Goal: Information Seeking & Learning: Check status

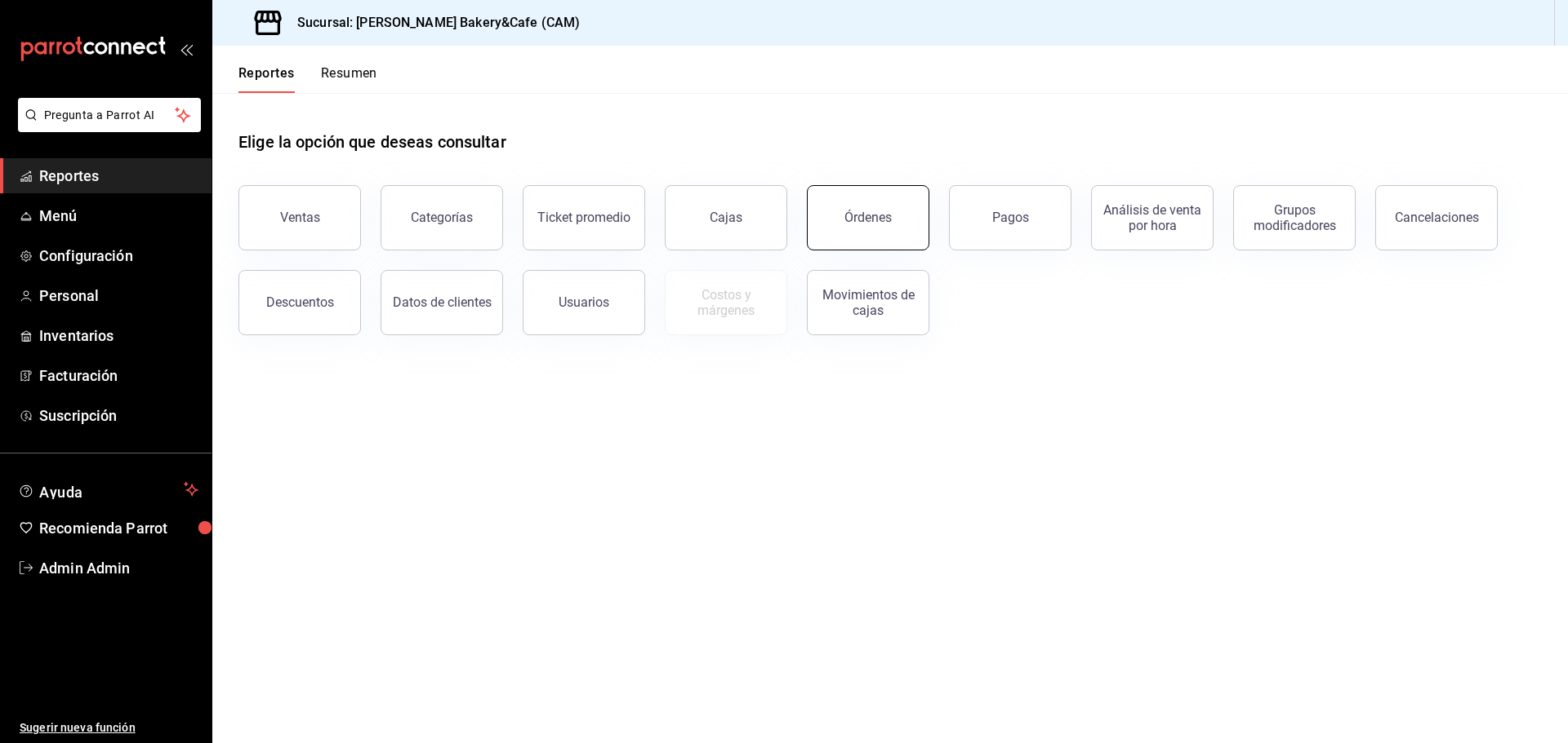
click at [893, 223] on button "Órdenes" at bounding box center [868, 218] width 122 height 65
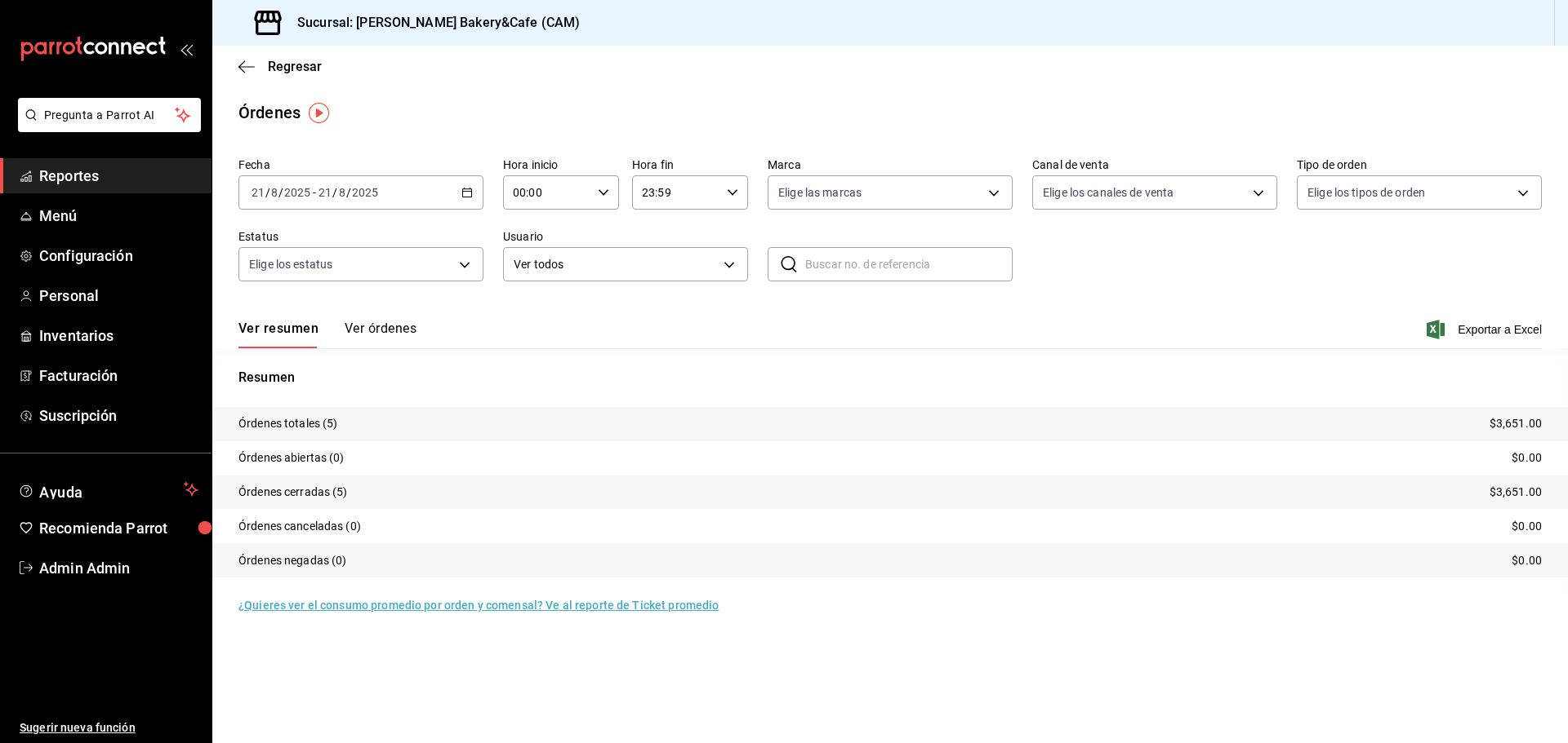
click at [358, 323] on button "Ver órdenes" at bounding box center [380, 334] width 72 height 28
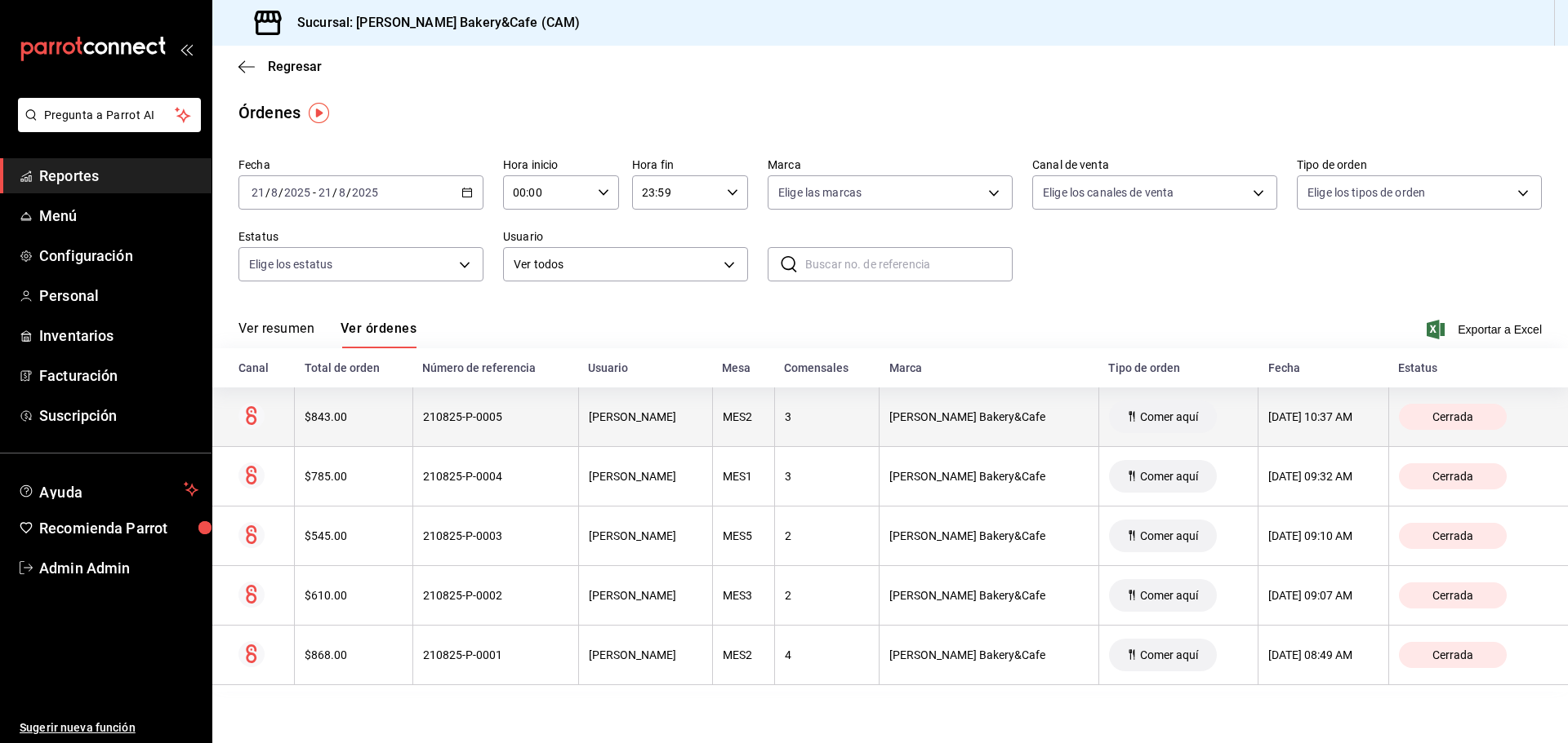
click at [1329, 444] on th "[DATE] 10:37 AM" at bounding box center [1323, 417] width 130 height 59
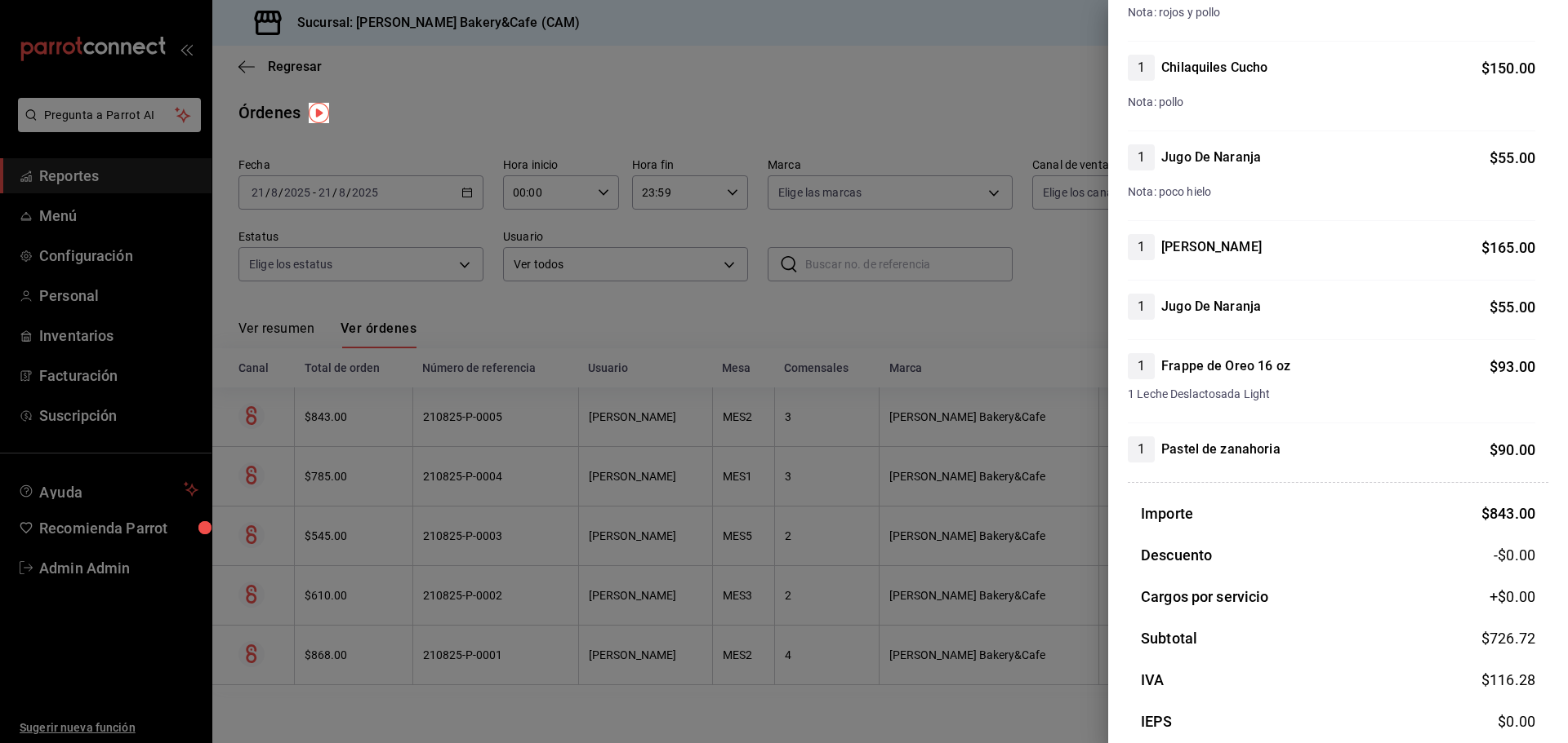
scroll to position [383, 0]
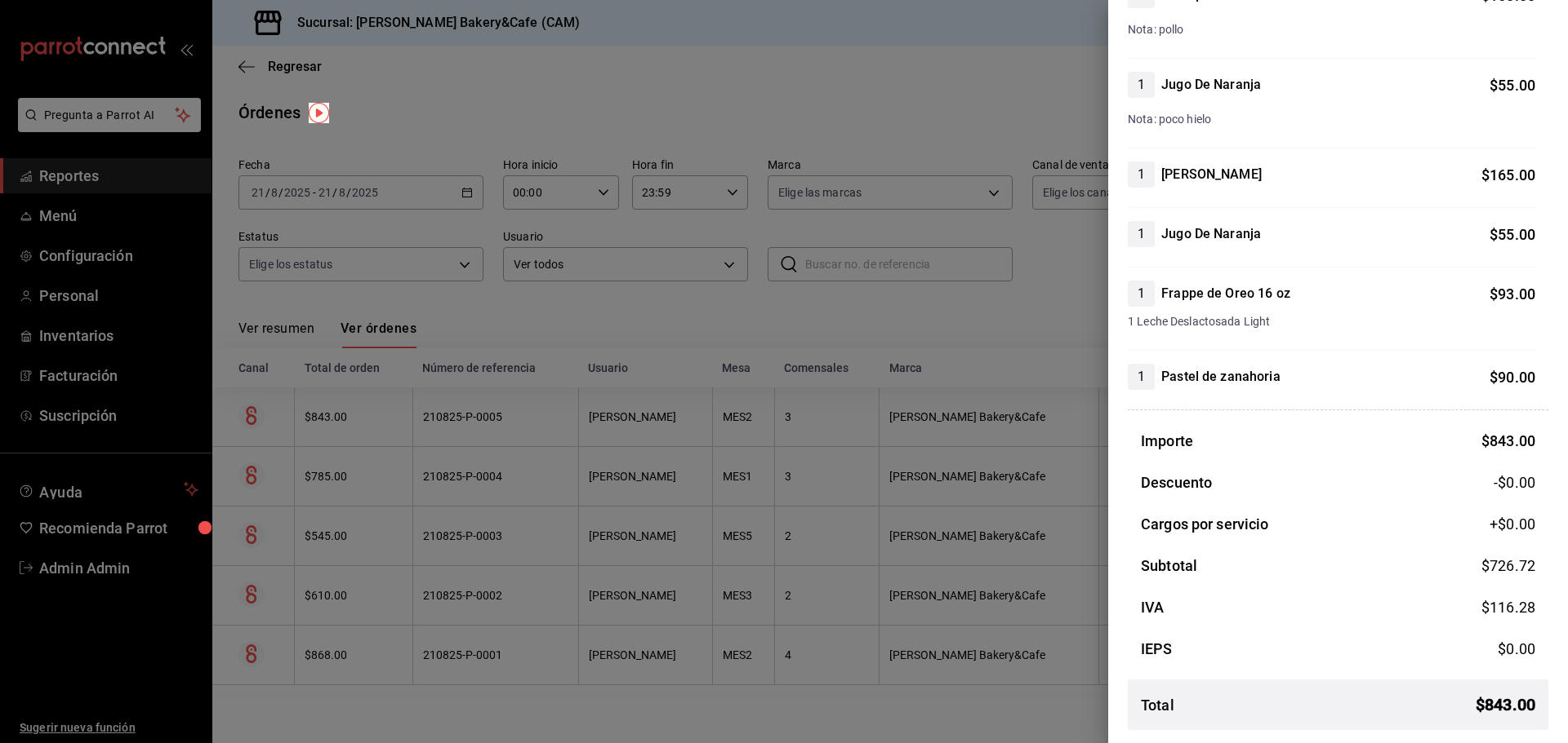
click at [1085, 476] on div at bounding box center [784, 371] width 1568 height 743
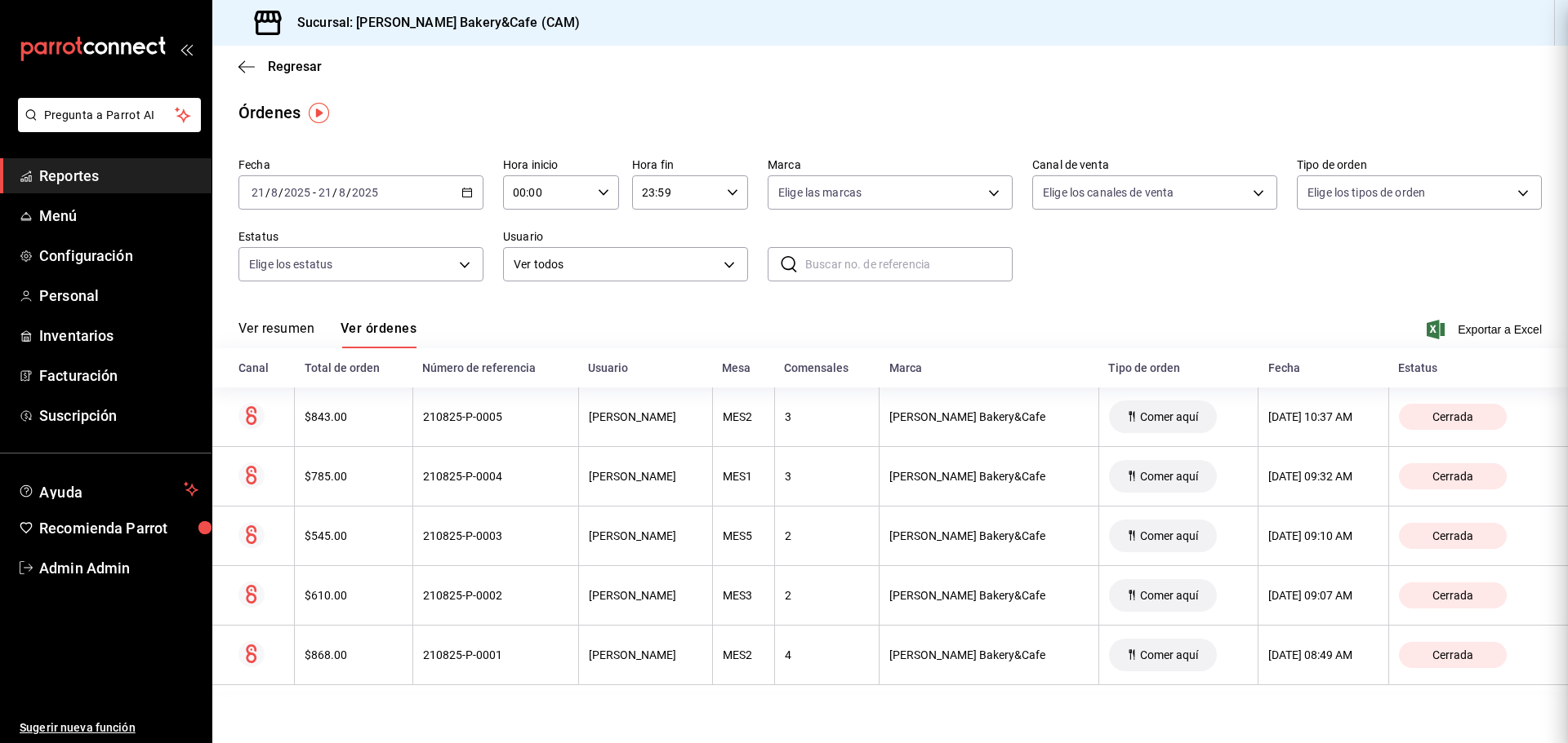
scroll to position [0, 0]
click at [1134, 476] on span "Comer aquí" at bounding box center [1169, 477] width 71 height 13
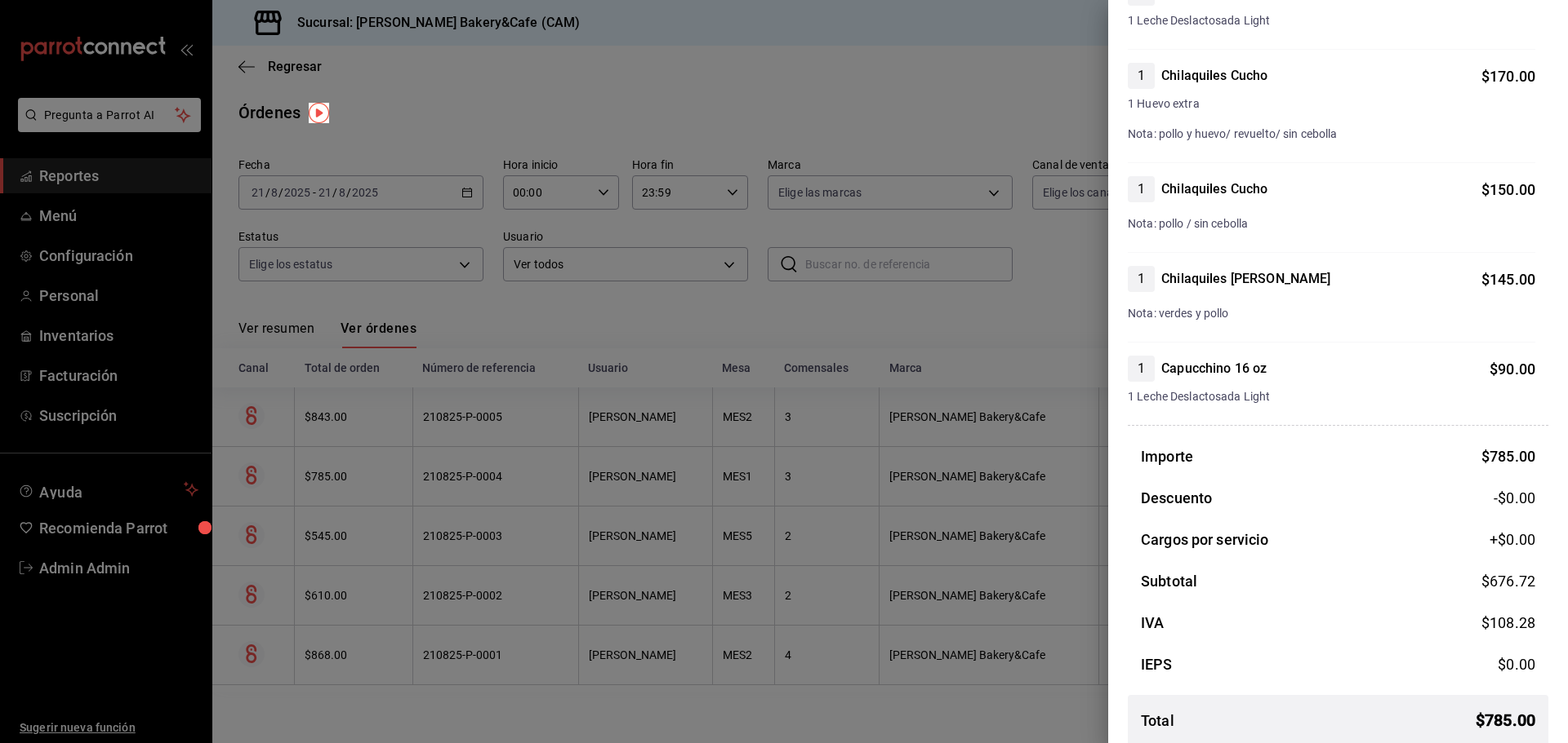
scroll to position [371, 0]
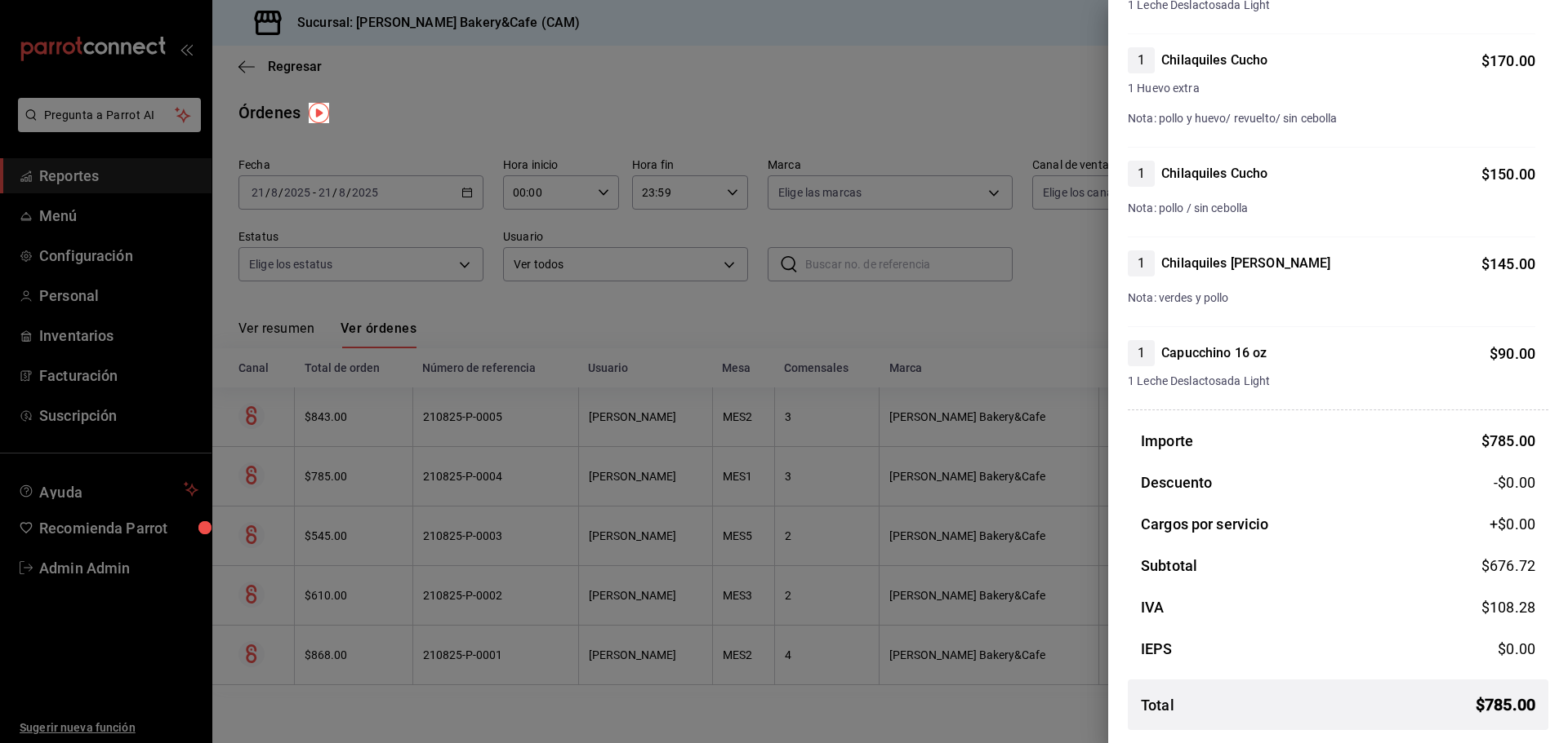
click at [1070, 550] on div at bounding box center [784, 371] width 1568 height 743
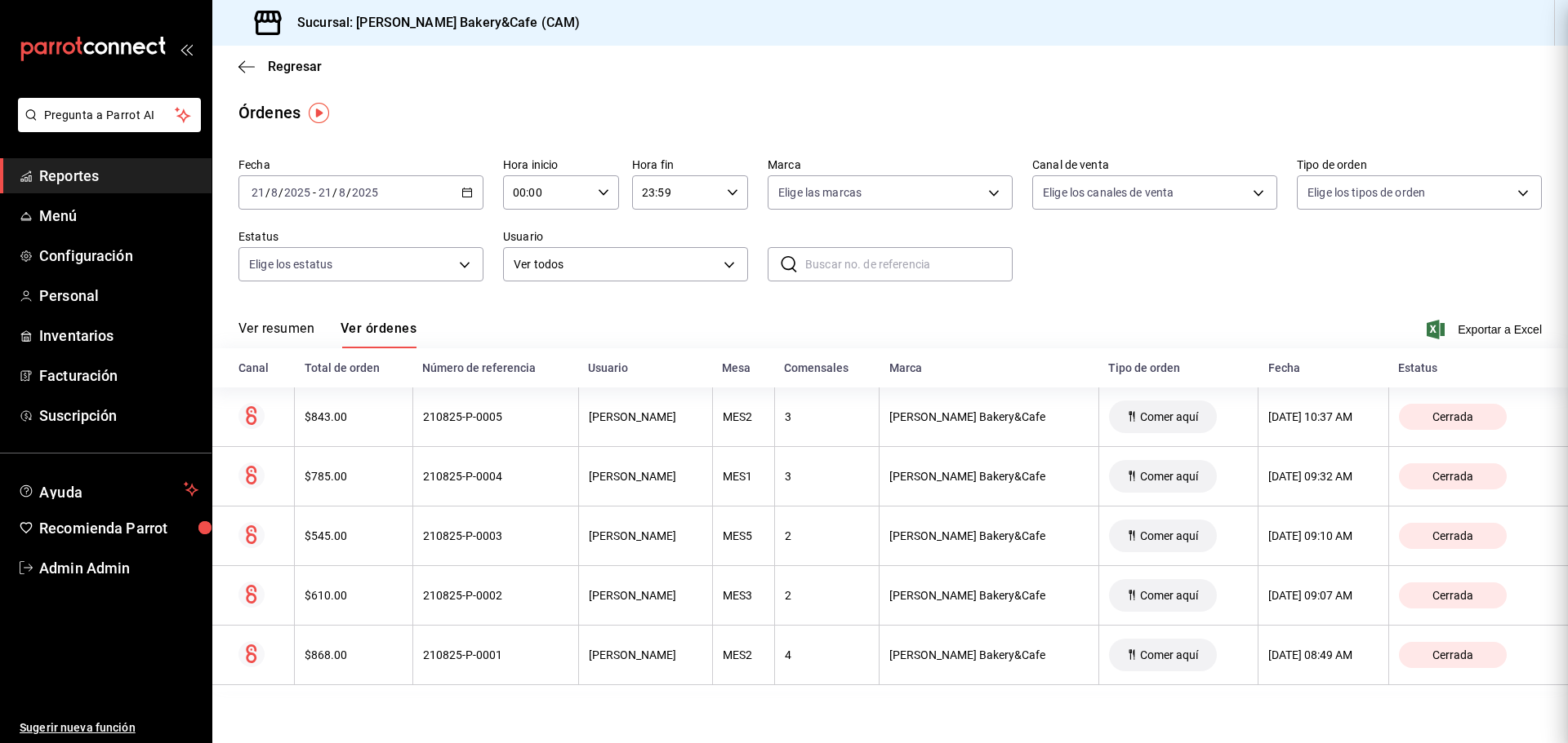
scroll to position [0, 0]
click at [1109, 550] on div "Comer aquí" at bounding box center [1162, 536] width 108 height 33
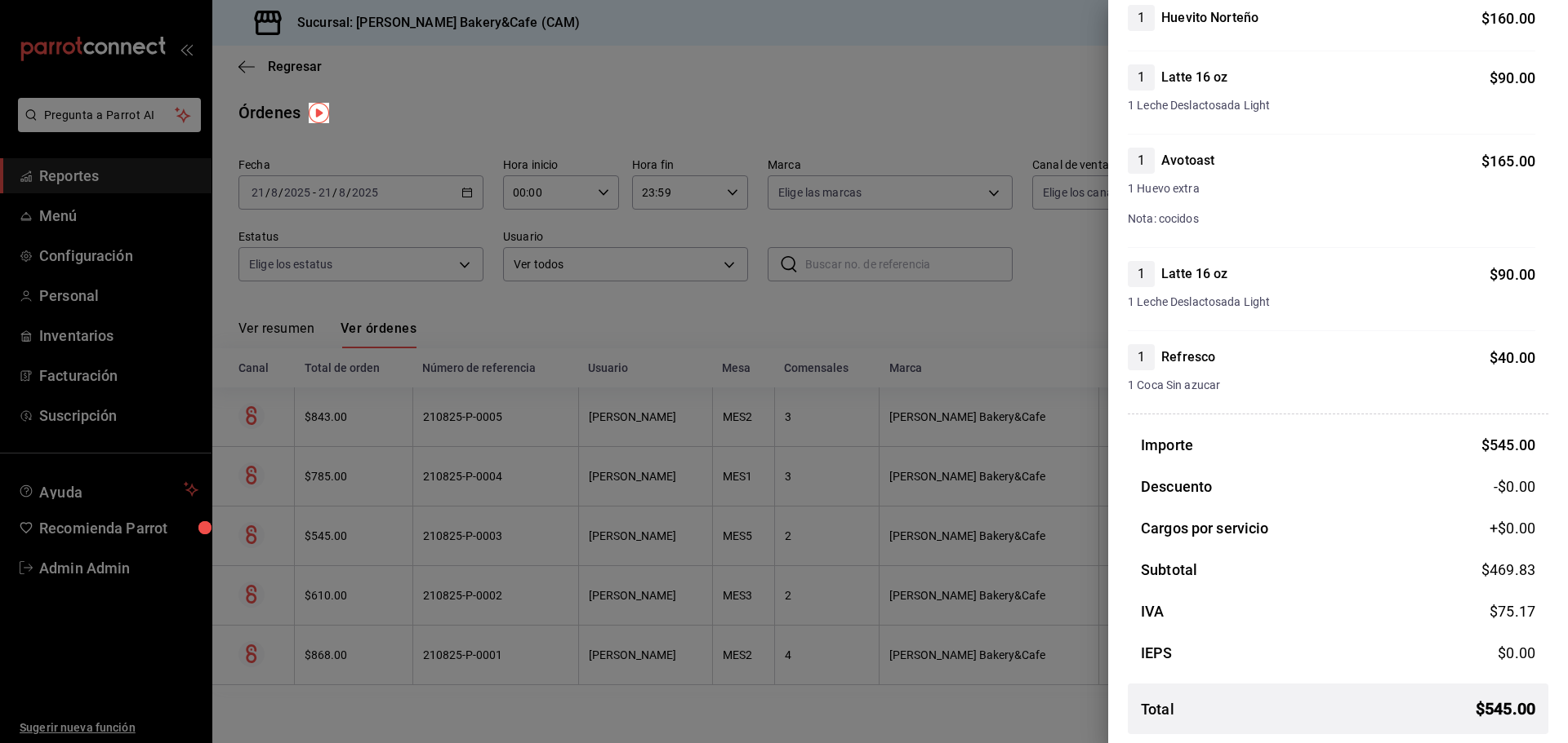
scroll to position [192, 0]
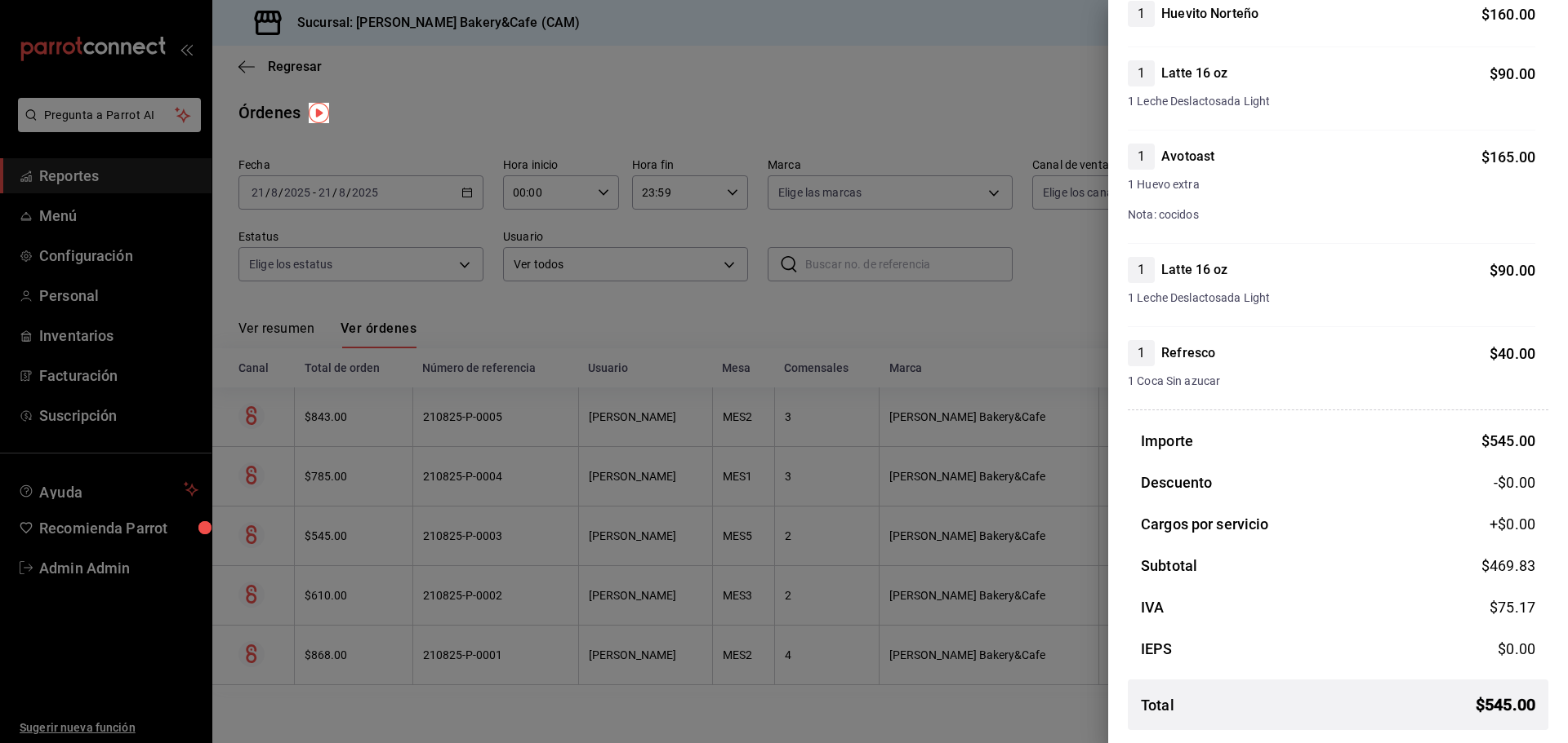
click at [1009, 598] on div at bounding box center [784, 371] width 1568 height 743
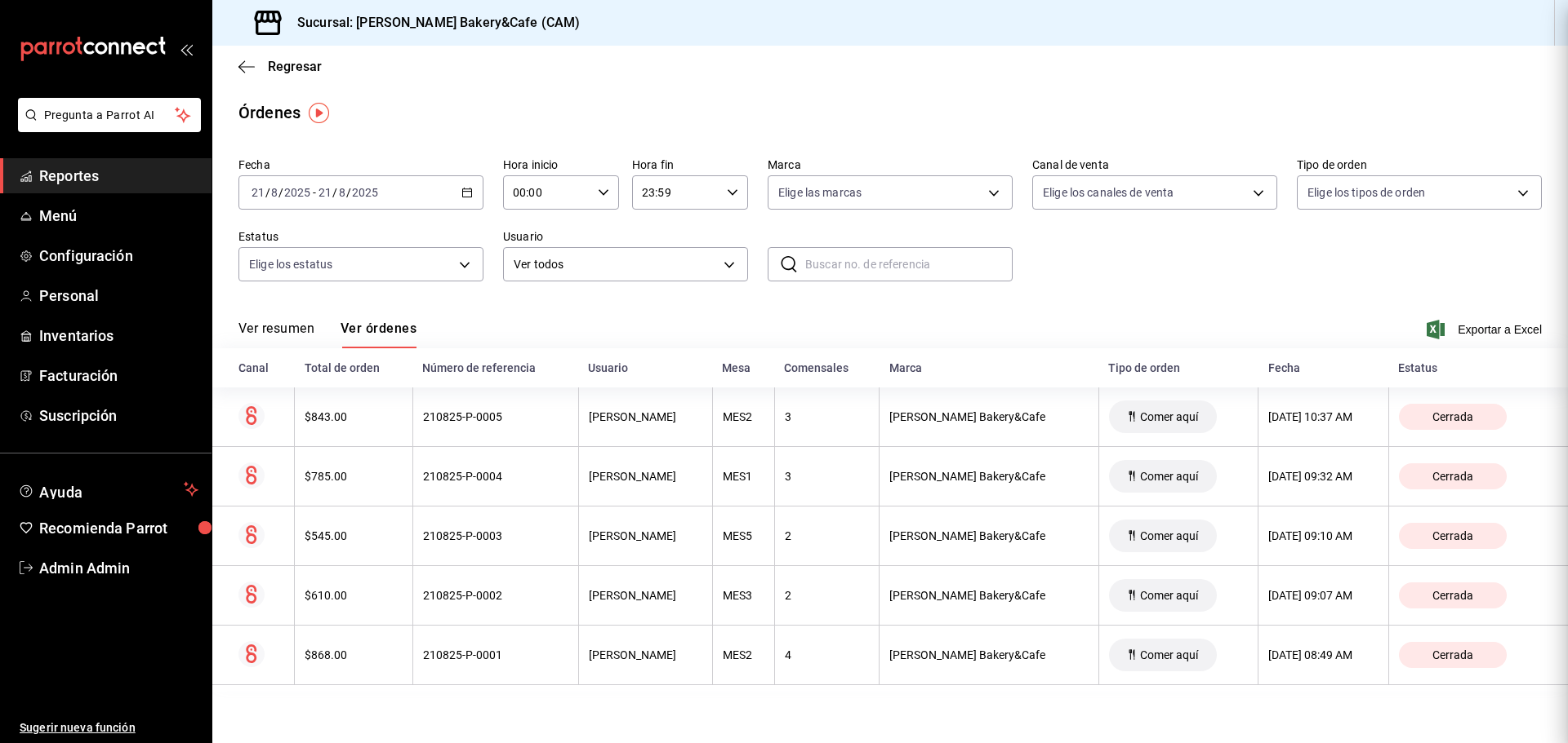
scroll to position [0, 0]
click at [1005, 598] on div "[PERSON_NAME] Bakery&Cafe" at bounding box center [988, 596] width 199 height 13
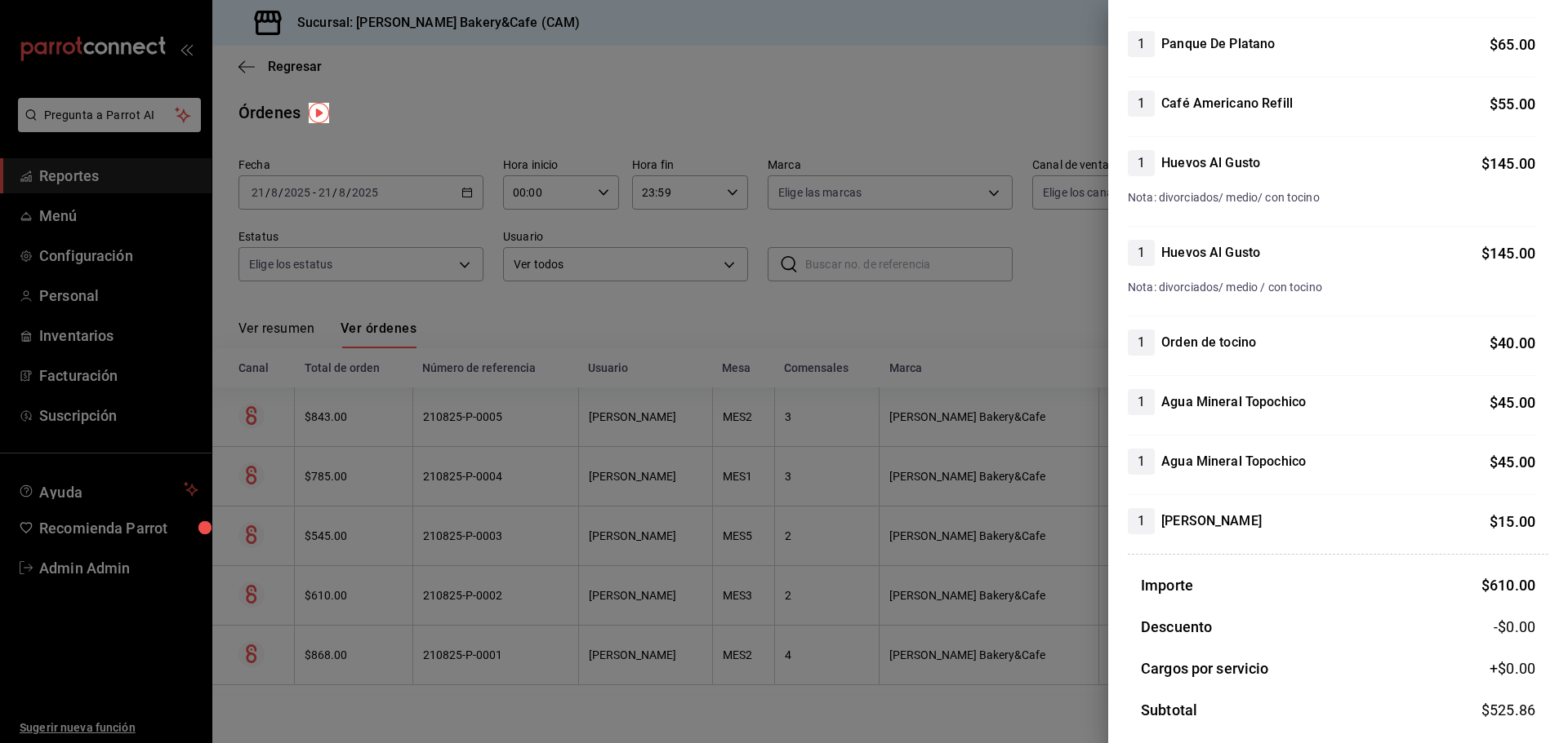
scroll to position [245, 0]
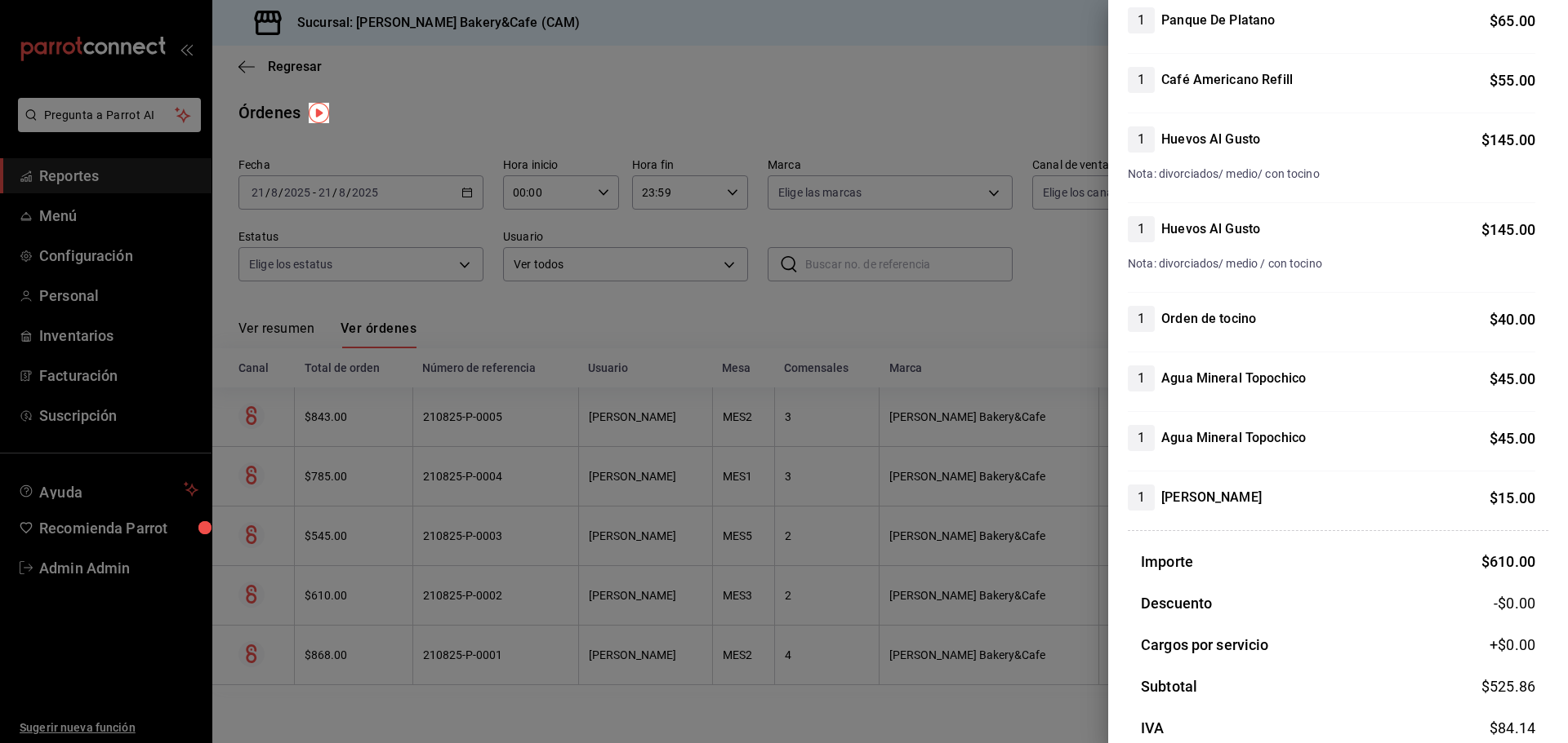
click at [1041, 657] on div at bounding box center [784, 371] width 1568 height 743
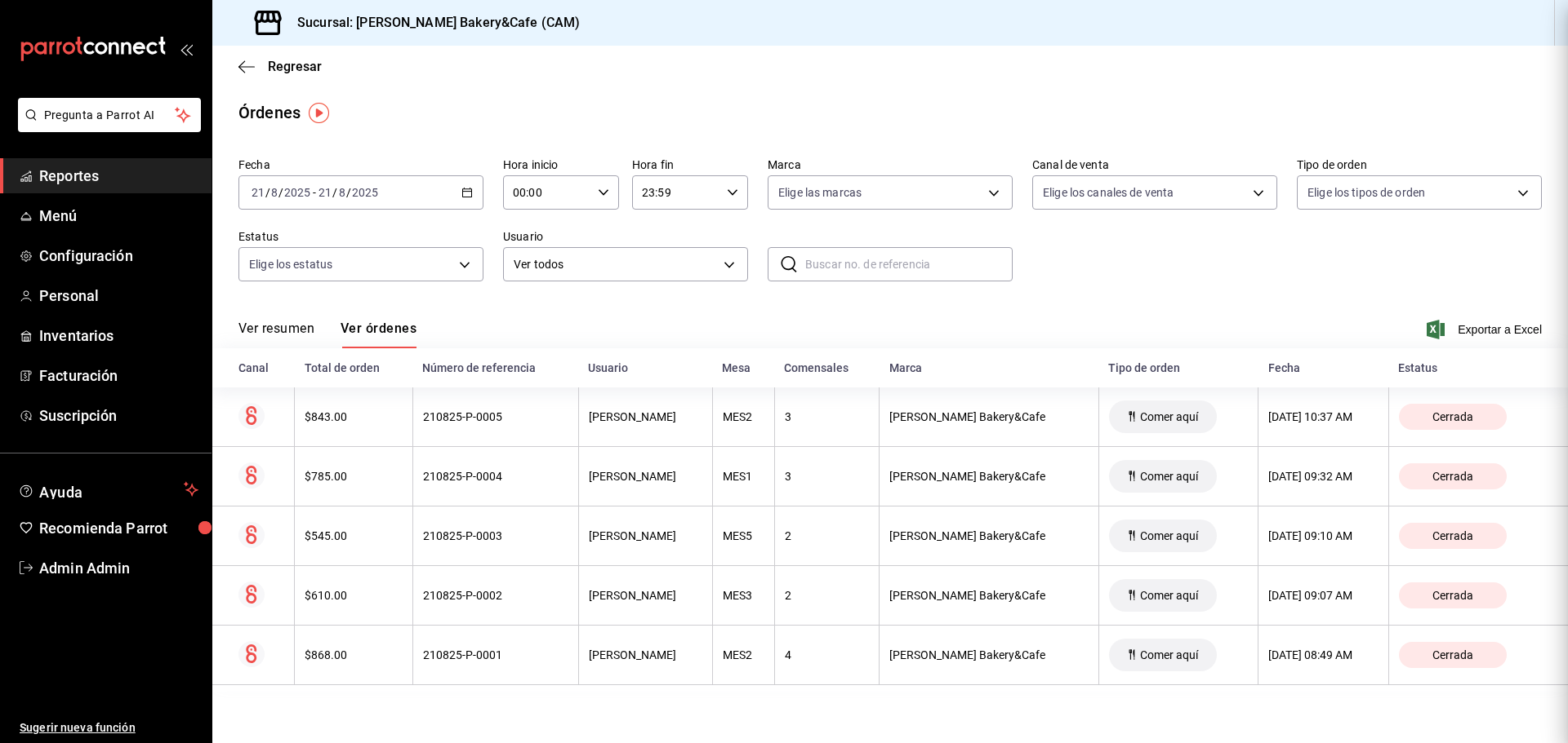
scroll to position [0, 0]
click at [1098, 657] on th "Comer aquí" at bounding box center [1178, 656] width 159 height 59
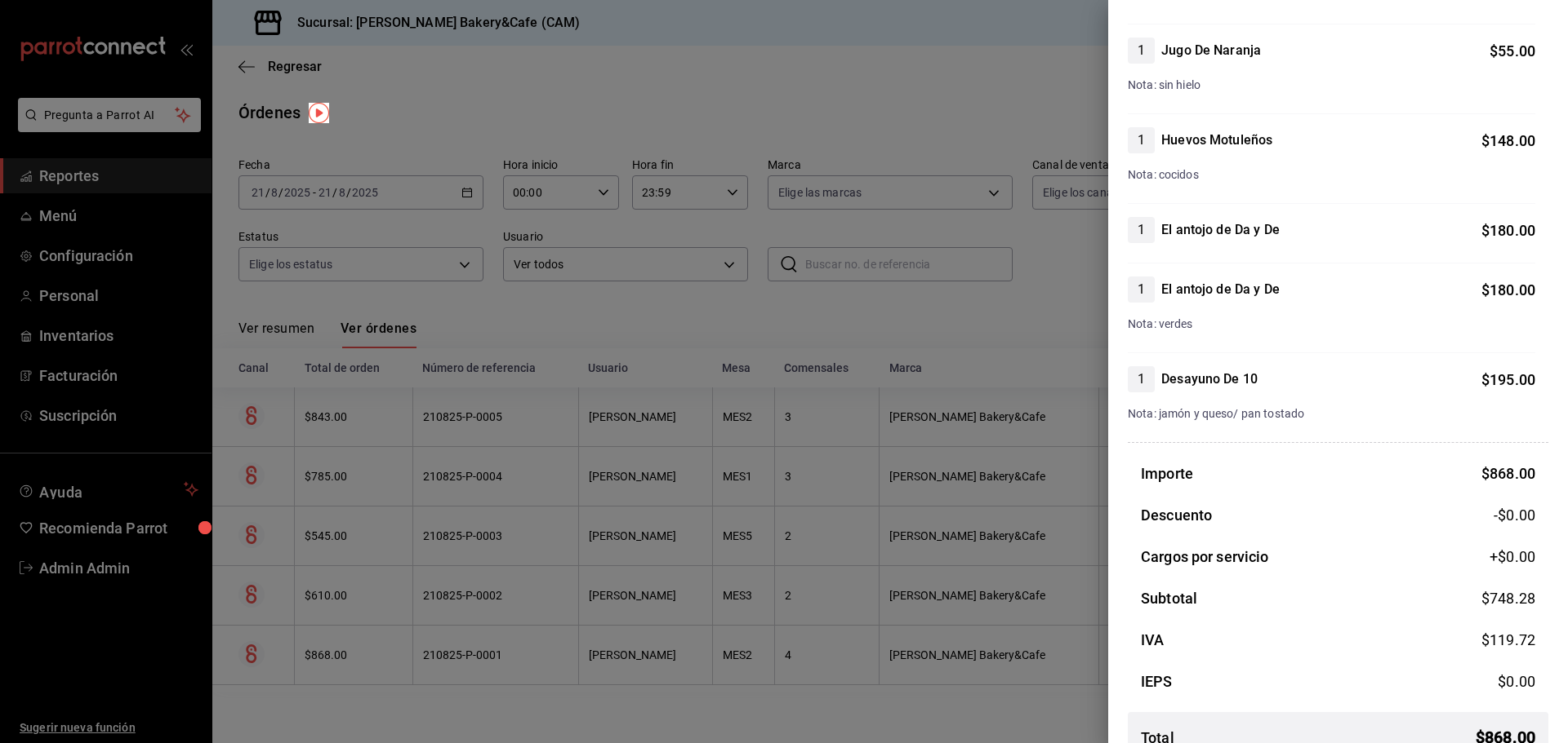
scroll to position [277, 0]
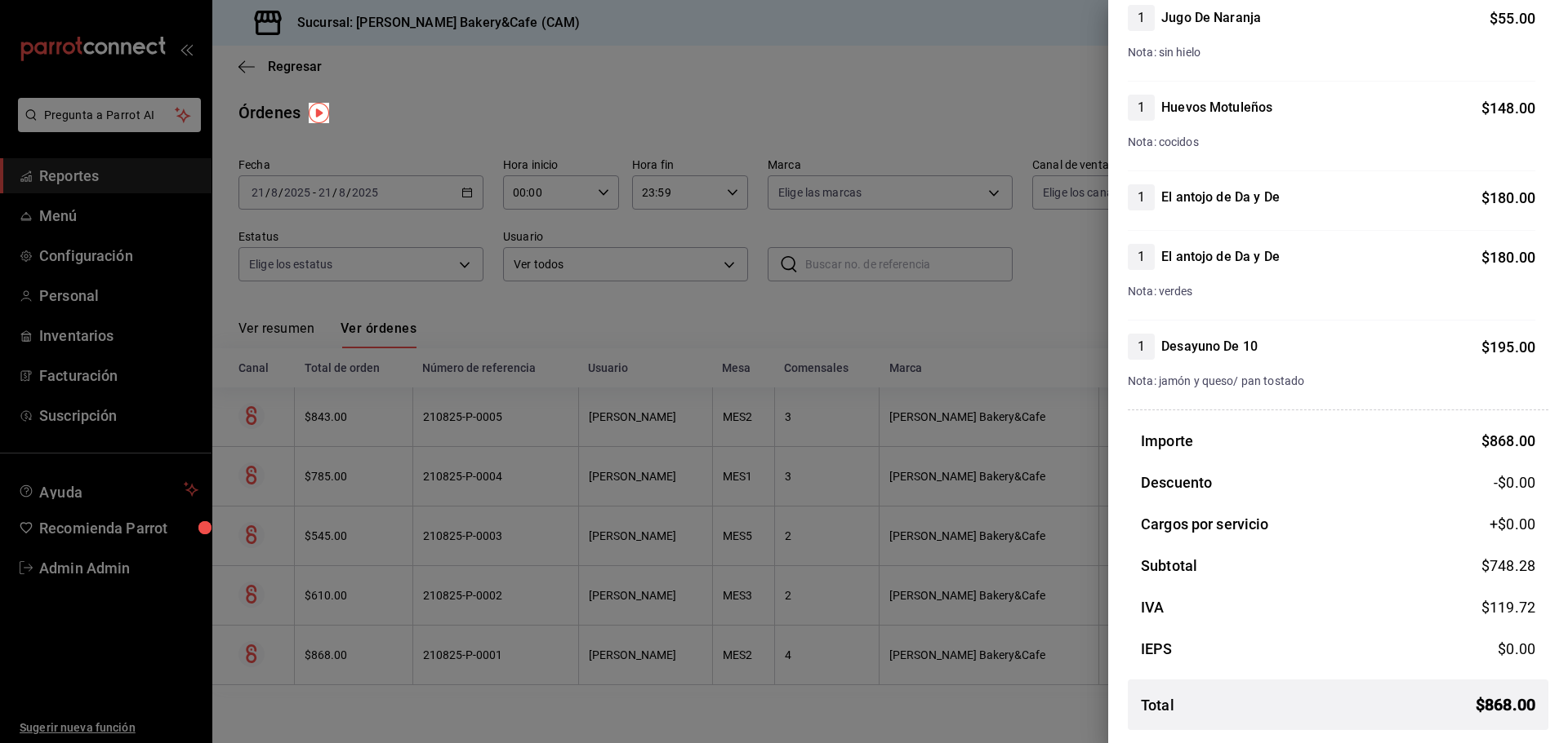
click at [1072, 604] on div at bounding box center [784, 371] width 1568 height 743
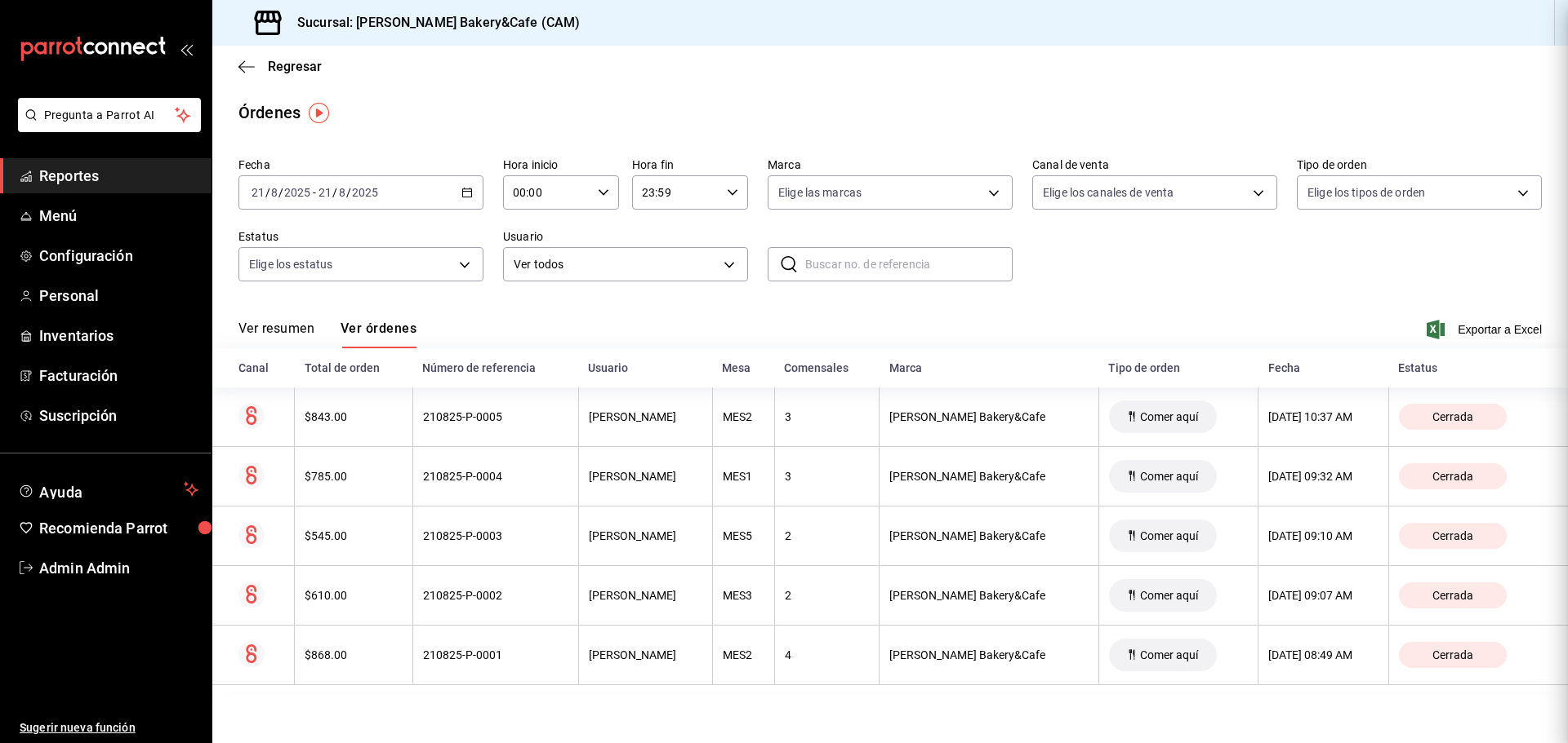
scroll to position [0, 0]
click at [1109, 604] on div "Comer aquí" at bounding box center [1162, 596] width 108 height 33
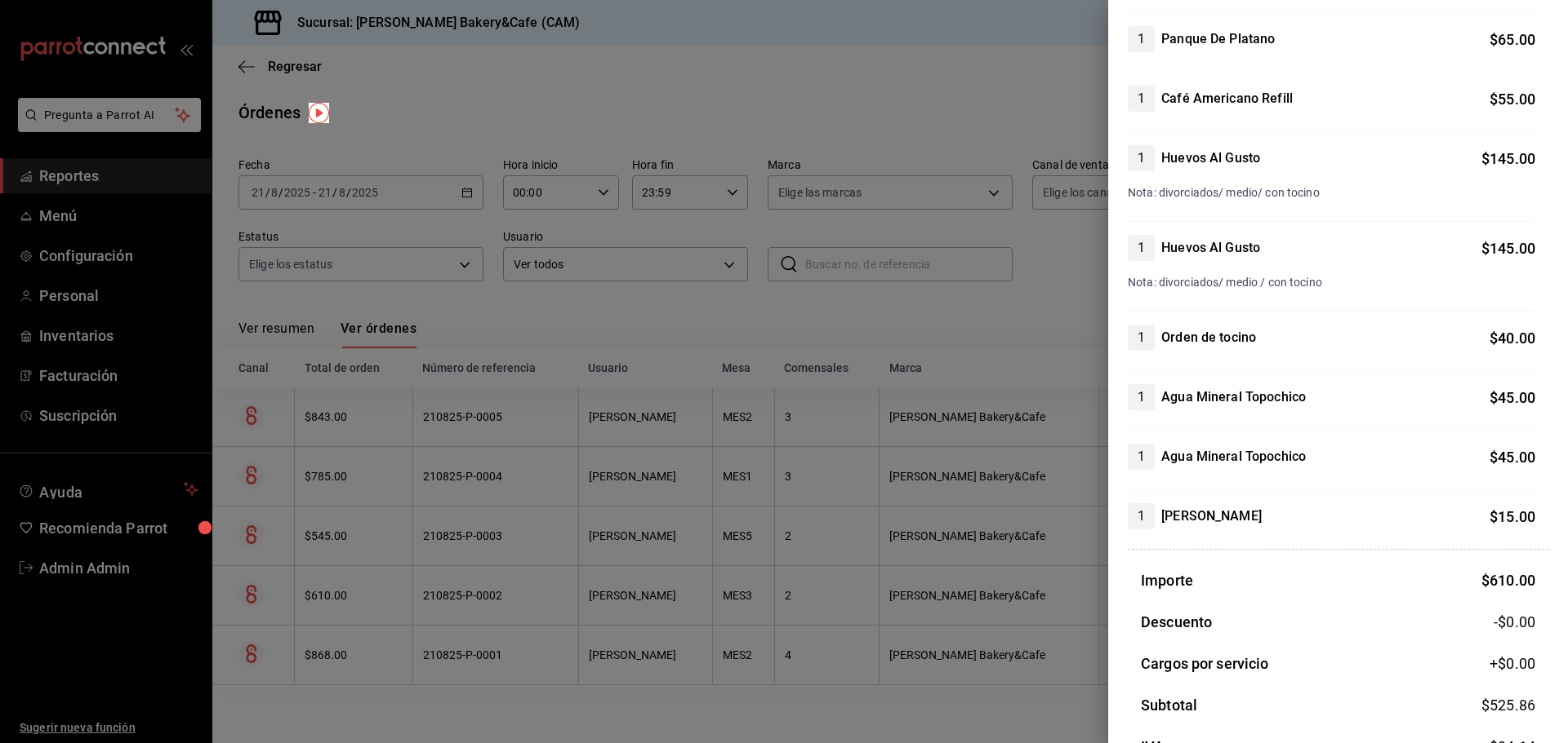
scroll to position [245, 0]
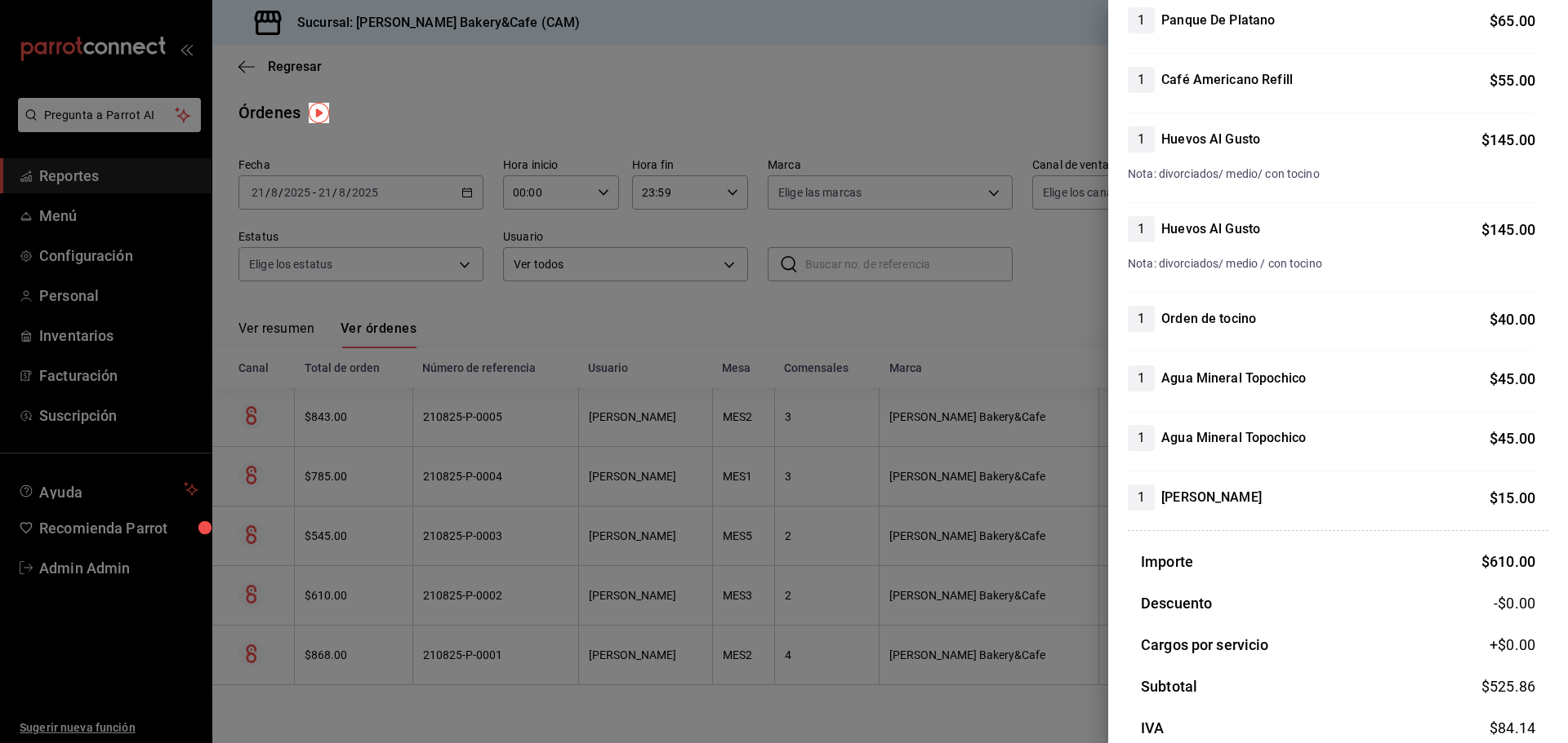
click at [79, 181] on div at bounding box center [784, 371] width 1568 height 743
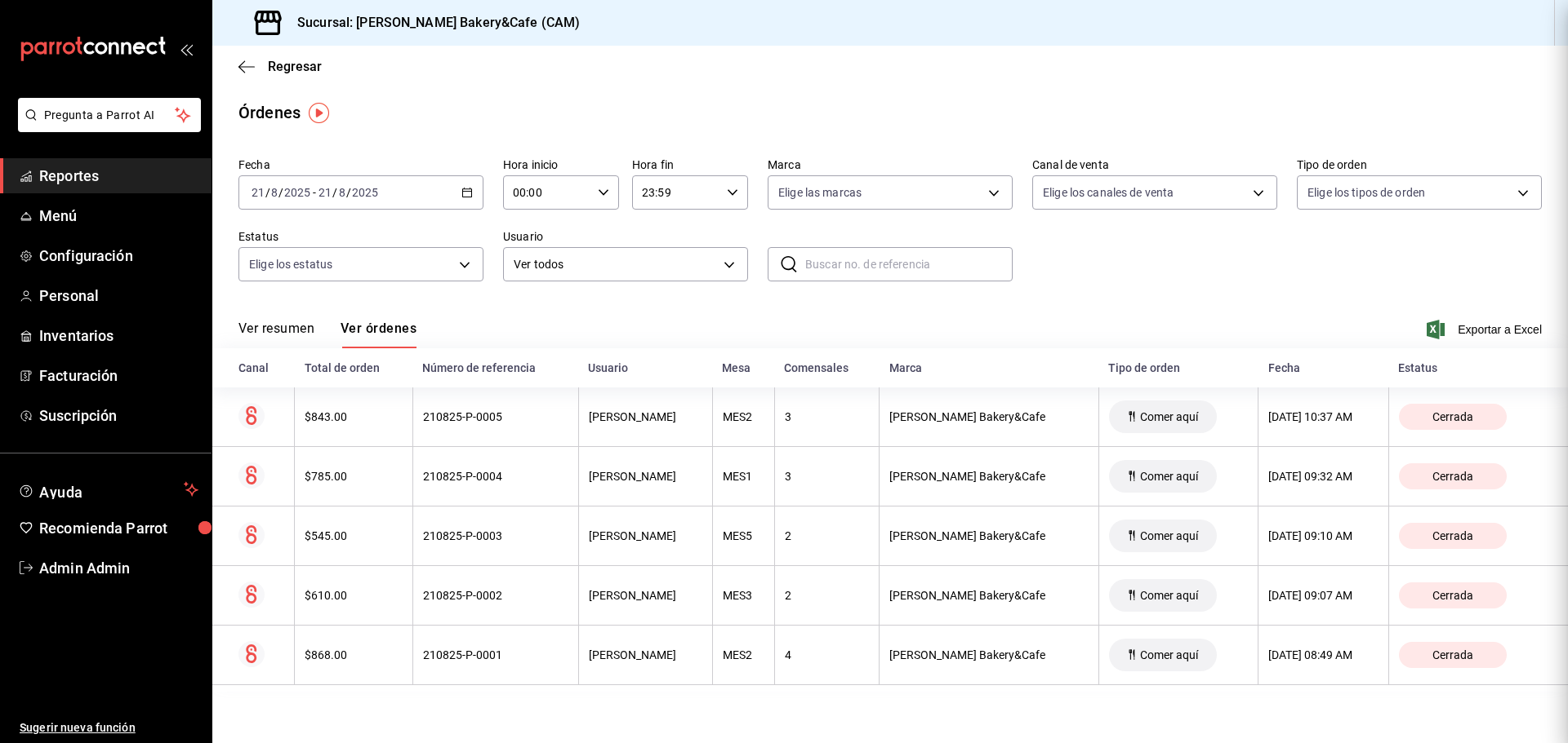
scroll to position [0, 0]
click at [226, 315] on div "Fecha [DATE] [DATE] - [DATE] [DATE] Hora inicio 00:00 Hora inicio Hora fin 23:5…" at bounding box center [890, 422] width 1356 height 541
click at [282, 326] on button "Ver resumen" at bounding box center [276, 334] width 76 height 28
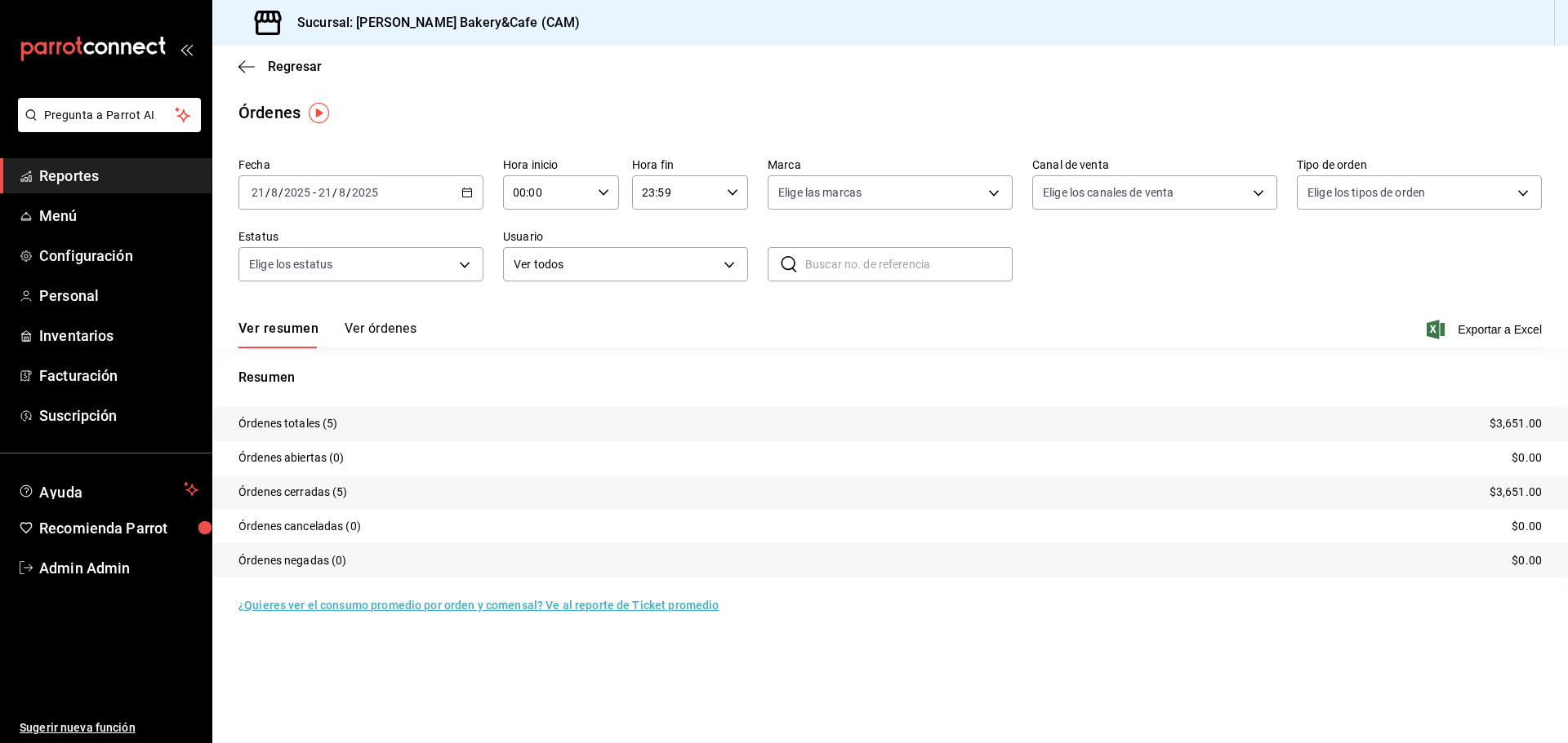
click at [179, 169] on span "Reportes" at bounding box center [119, 175] width 159 height 22
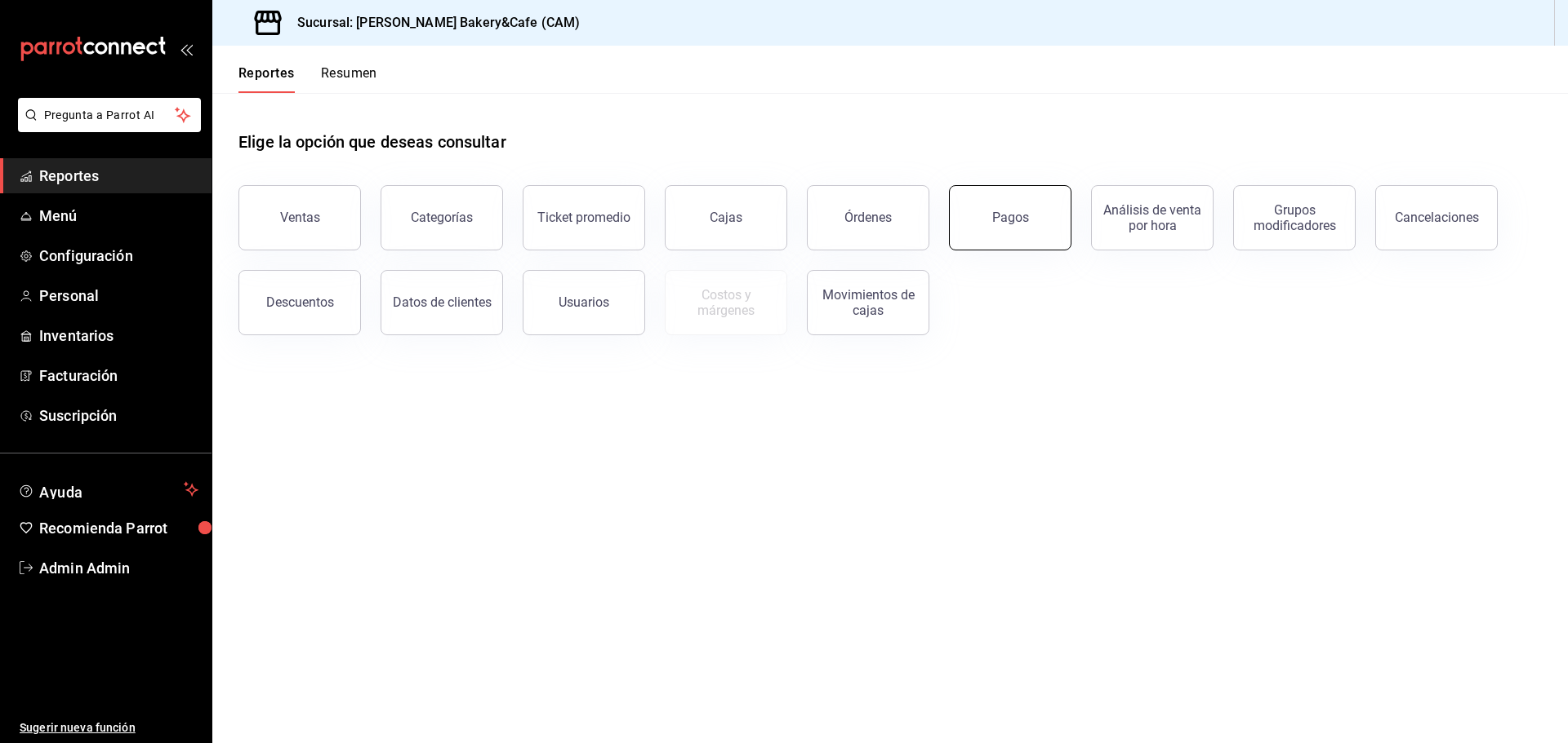
click at [978, 208] on button "Pagos" at bounding box center [1010, 218] width 122 height 65
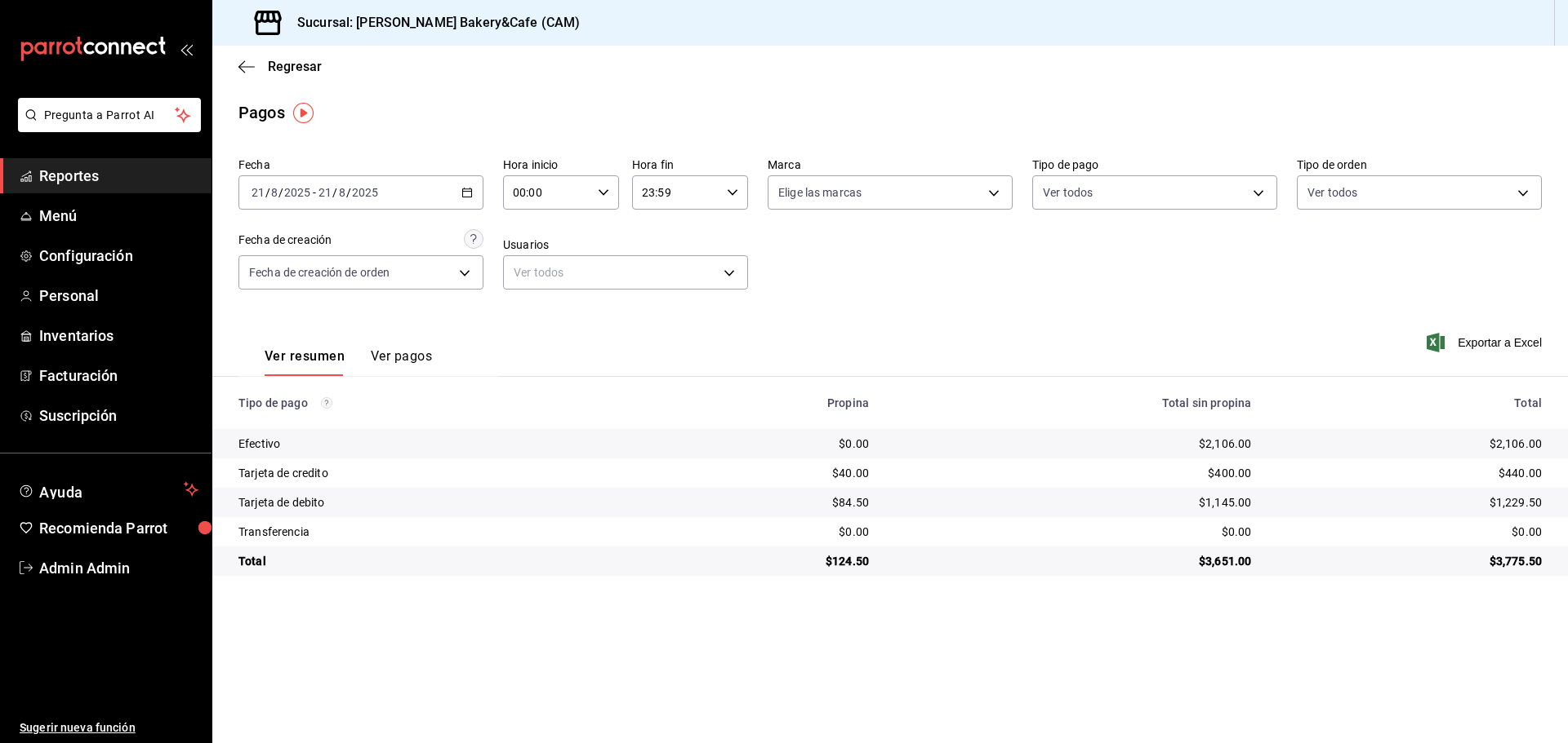
click at [463, 195] on \(Stroke\) "button" at bounding box center [467, 192] width 10 height 9
click at [353, 420] on span "Rango de fechas" at bounding box center [316, 426] width 126 height 17
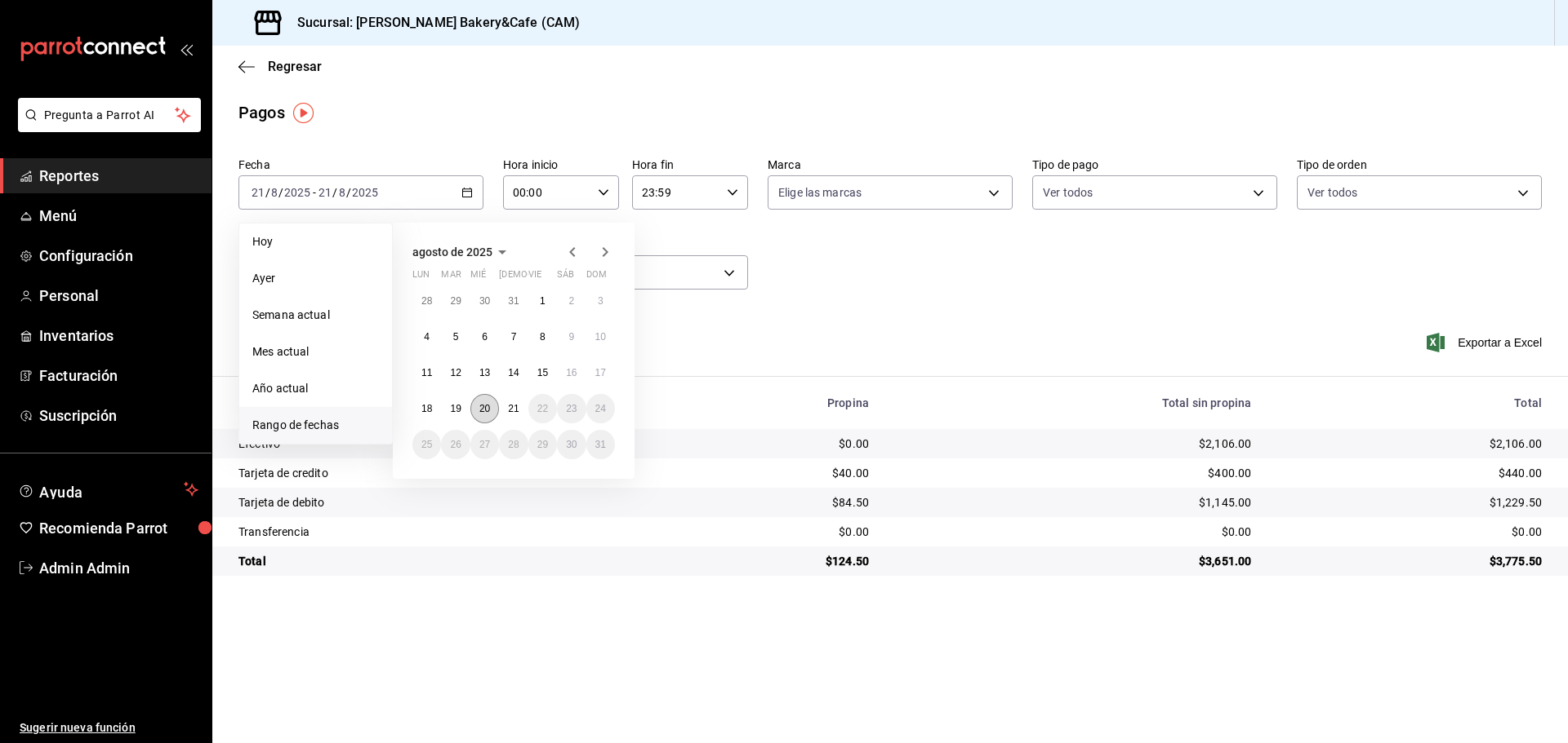
click at [482, 411] on abbr "20" at bounding box center [484, 409] width 11 height 11
click at [511, 415] on button "21" at bounding box center [513, 408] width 29 height 30
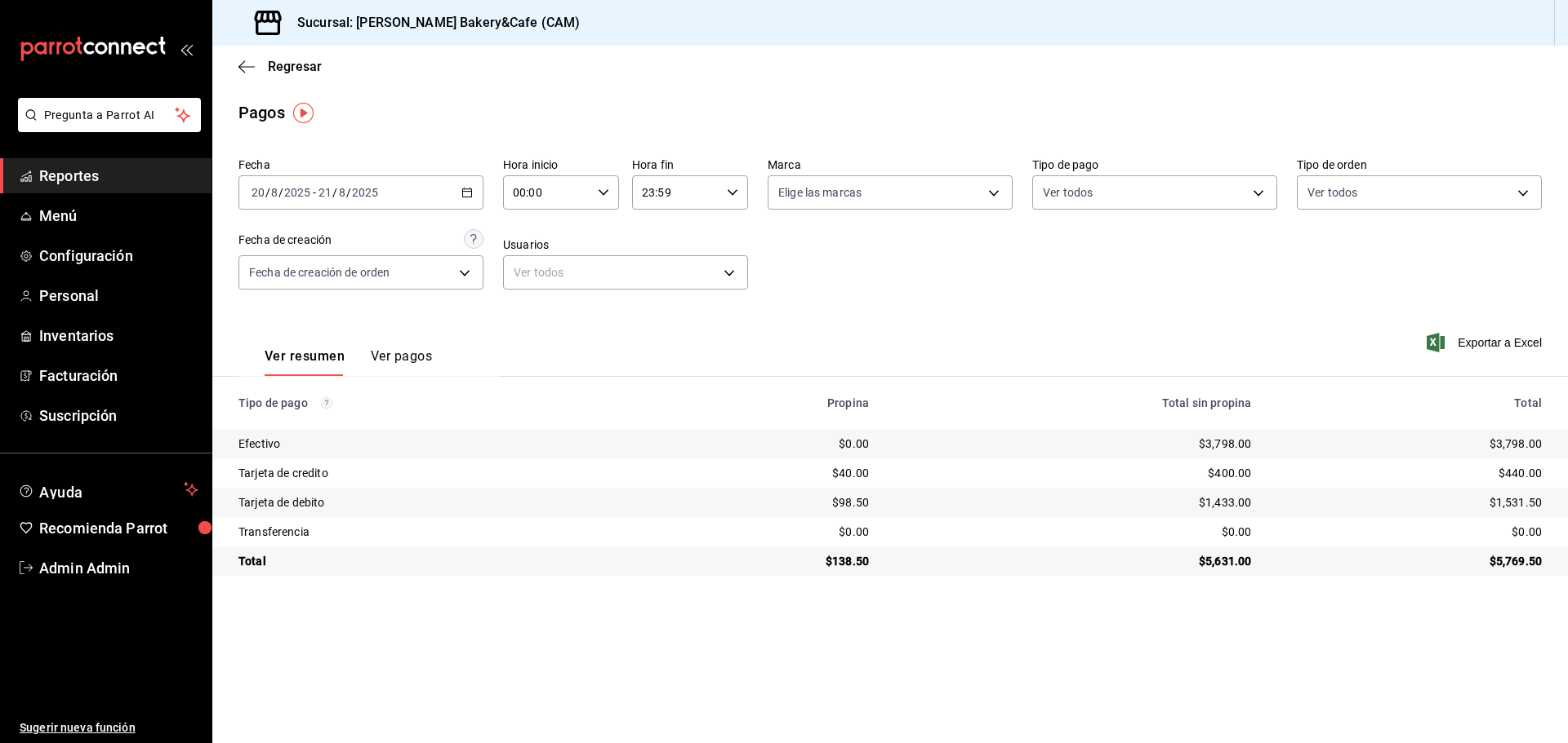
click at [469, 186] on icon "button" at bounding box center [467, 192] width 11 height 11
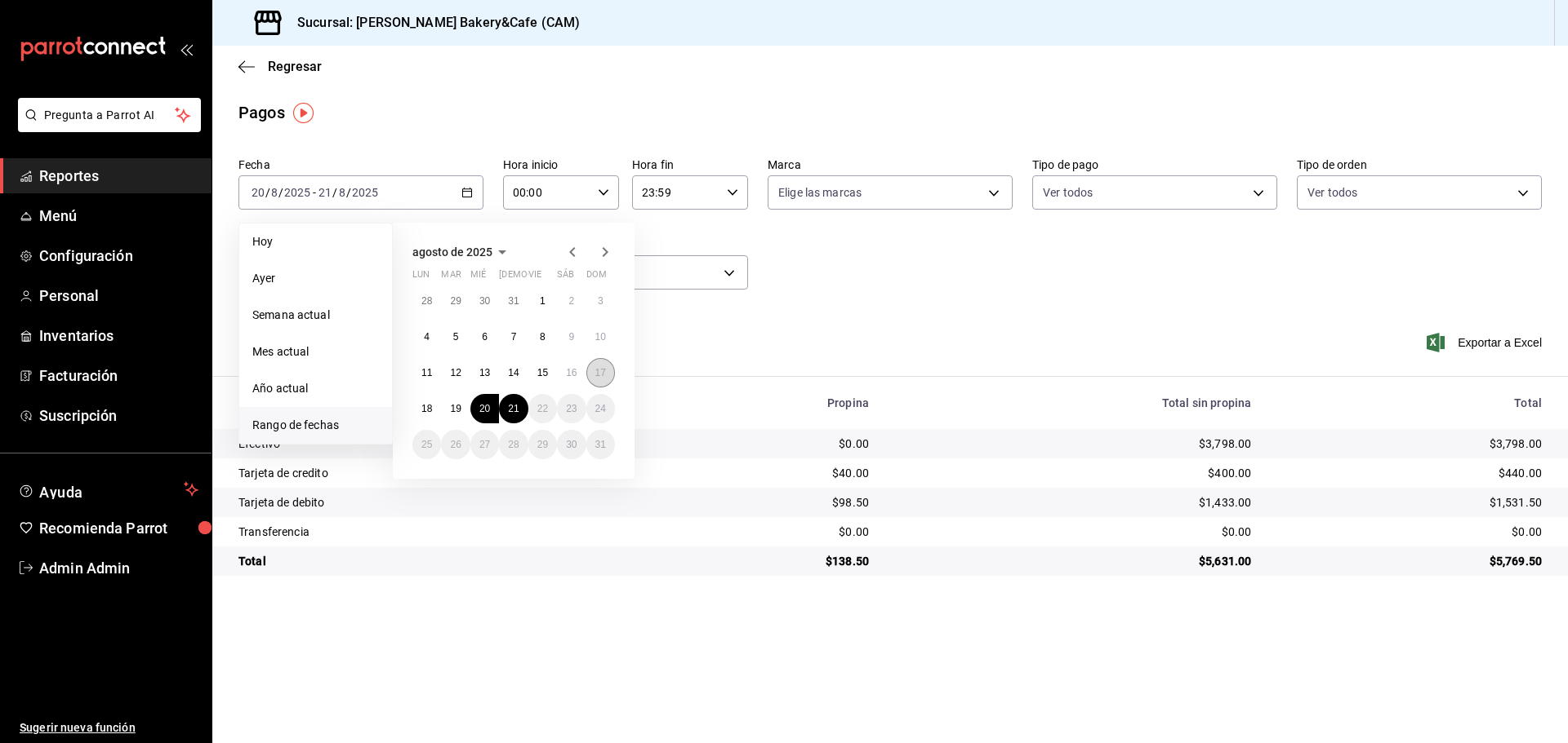
click at [596, 369] on abbr "17" at bounding box center [600, 373] width 11 height 11
click at [511, 402] on button "21" at bounding box center [513, 408] width 29 height 30
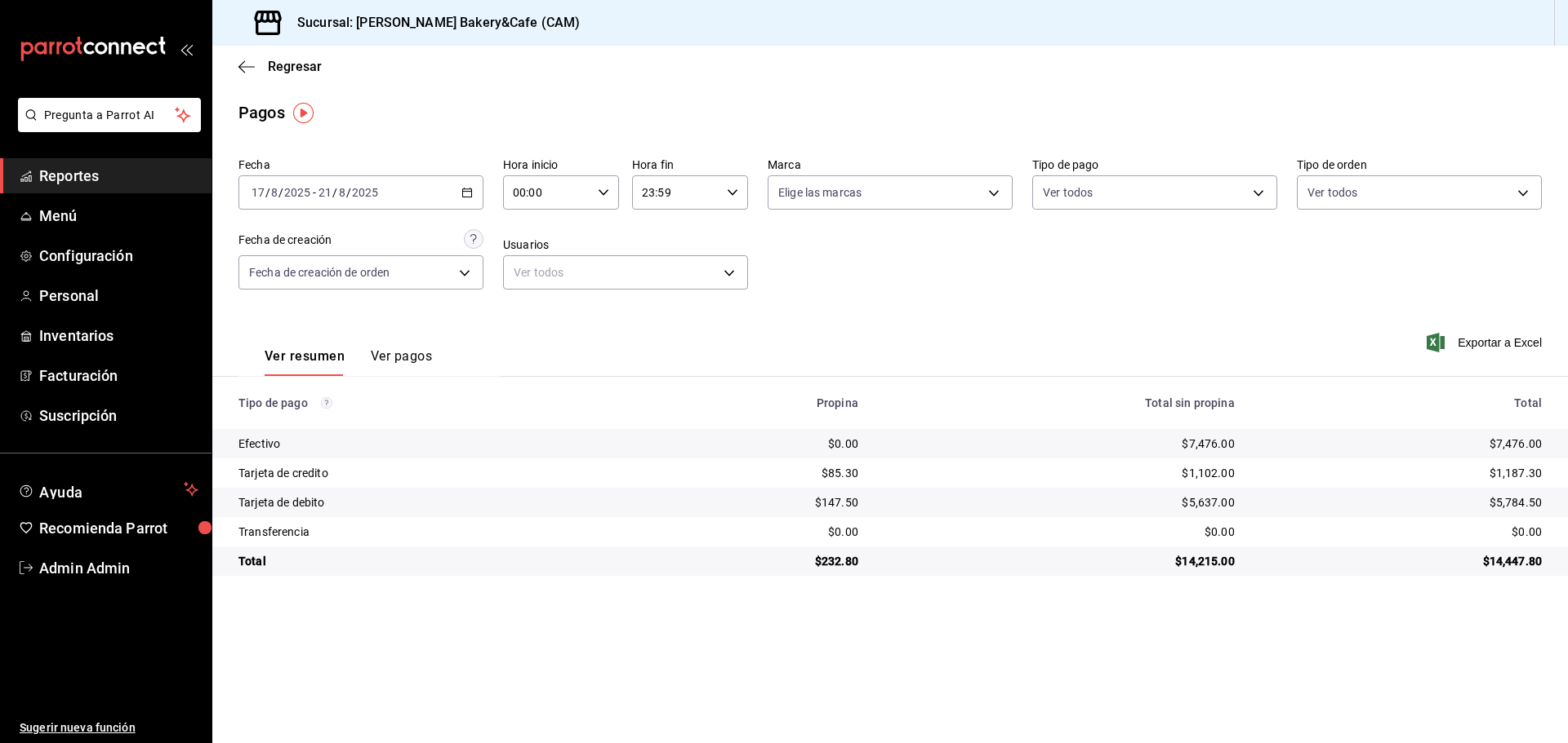
click at [74, 165] on span "Reportes" at bounding box center [119, 175] width 159 height 22
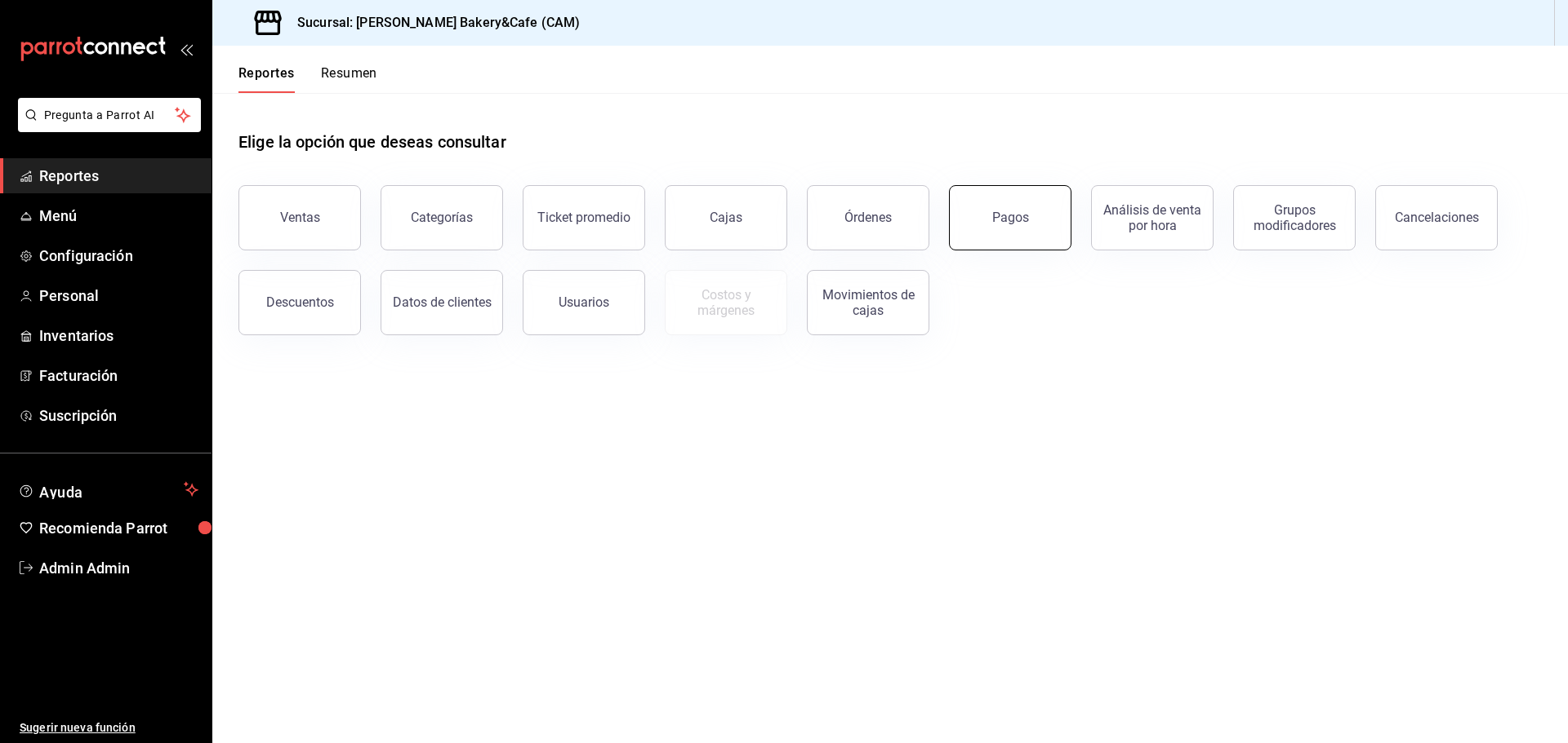
click at [1021, 209] on button "Pagos" at bounding box center [1010, 218] width 122 height 65
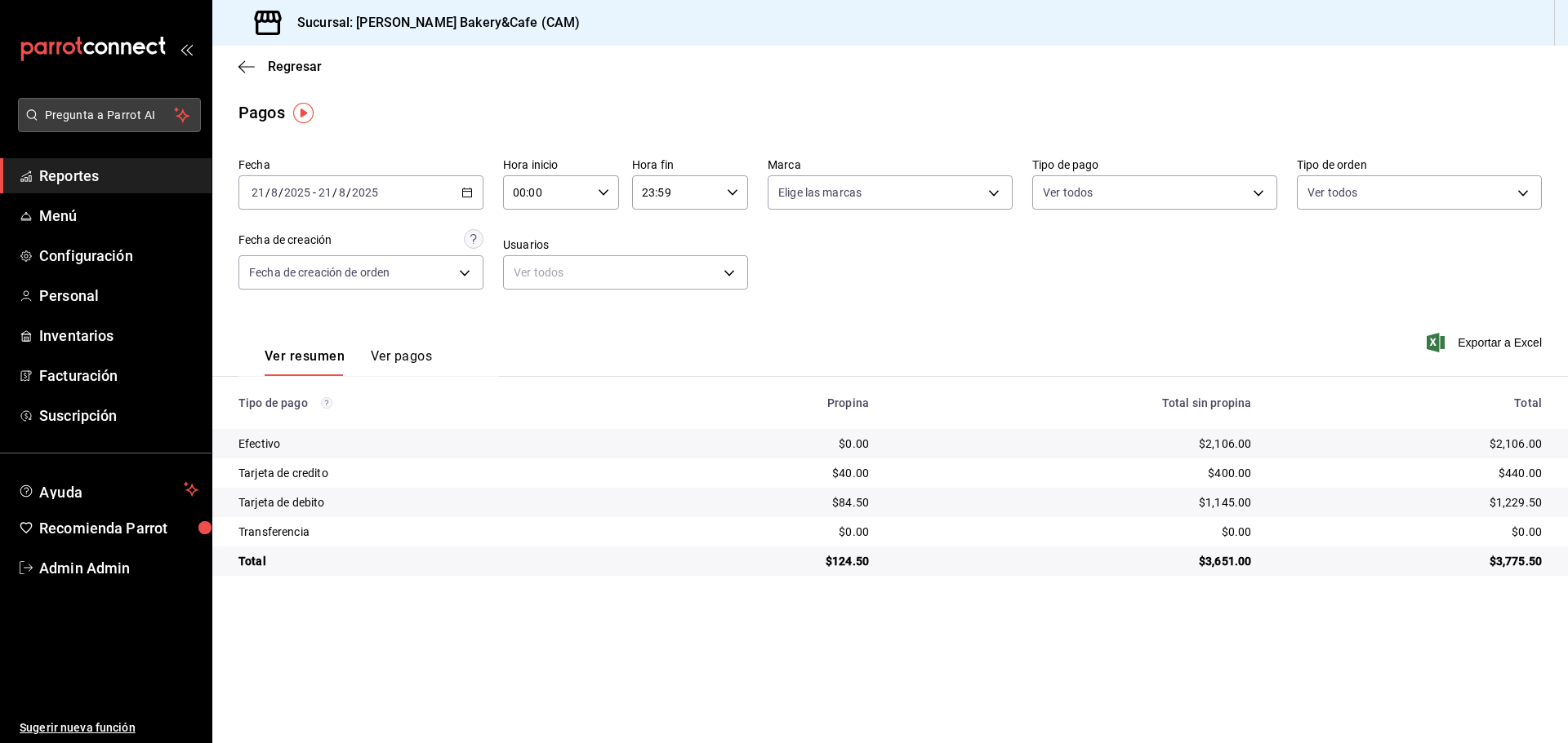
click at [106, 109] on span "Pregunta a Parrot AI" at bounding box center [110, 116] width 130 height 17
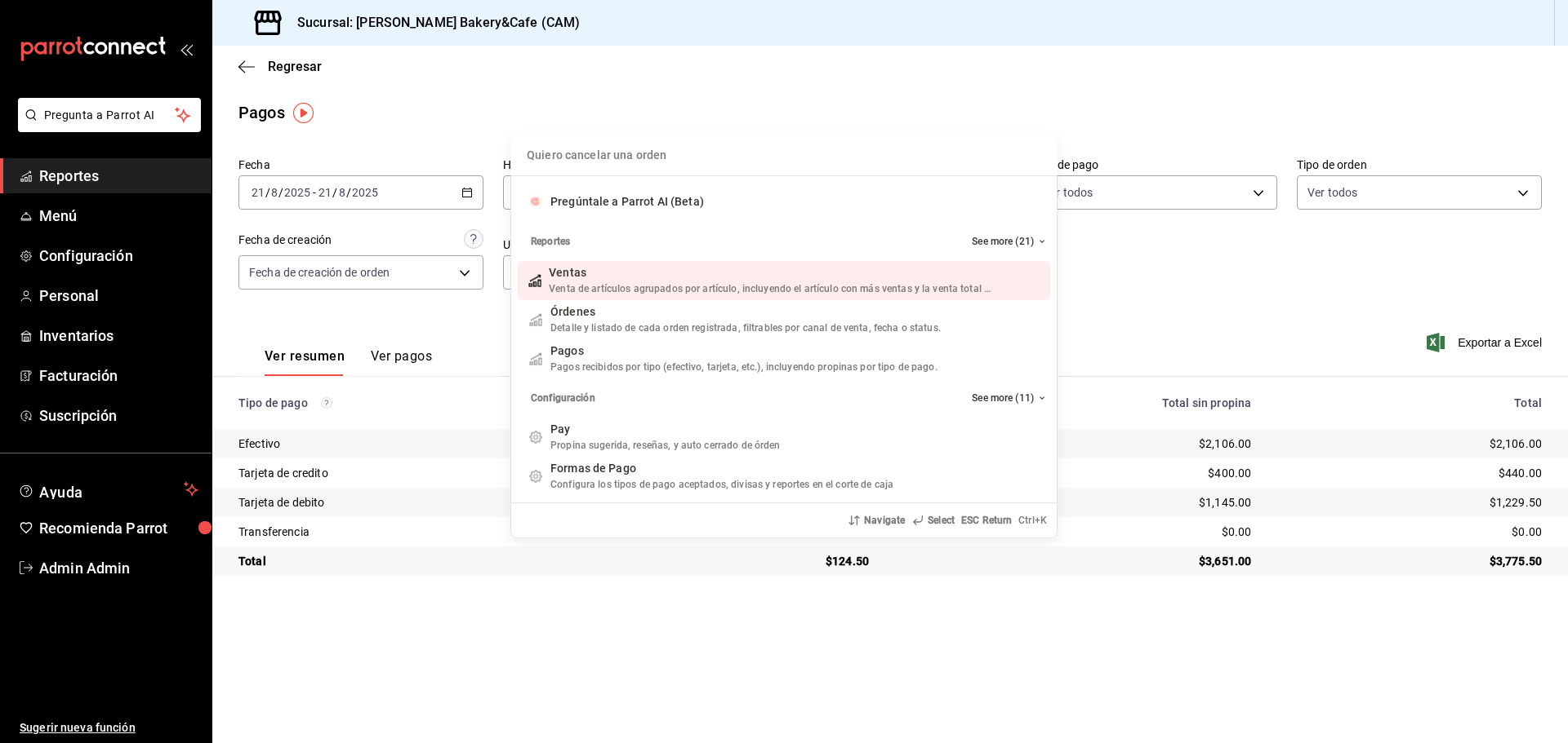
click at [138, 174] on div "Quiero cancelar una orden Pregúntale a Parrot AI (Beta) Reportes See more (21) …" at bounding box center [784, 371] width 1568 height 743
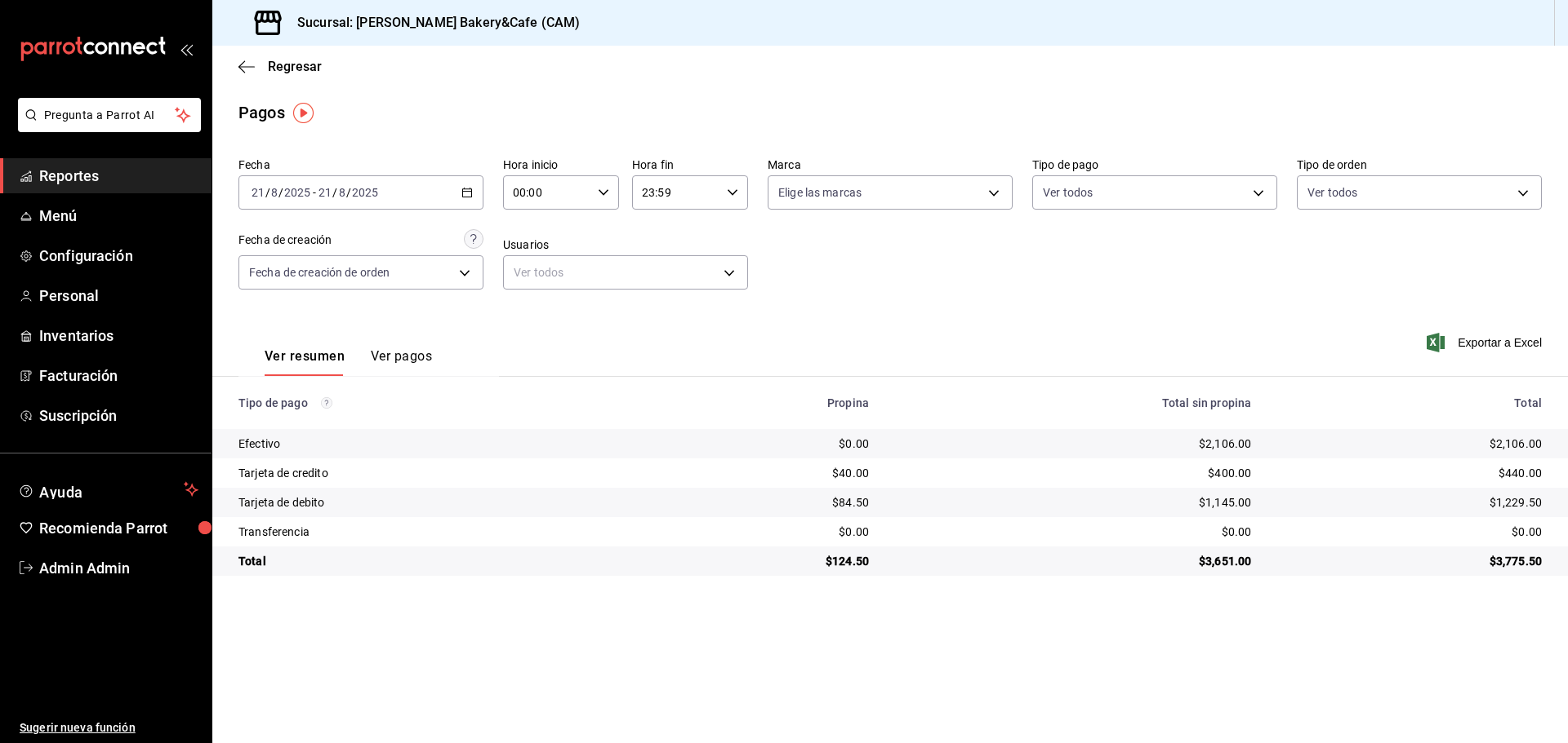
click at [138, 174] on span "Reportes" at bounding box center [119, 175] width 159 height 22
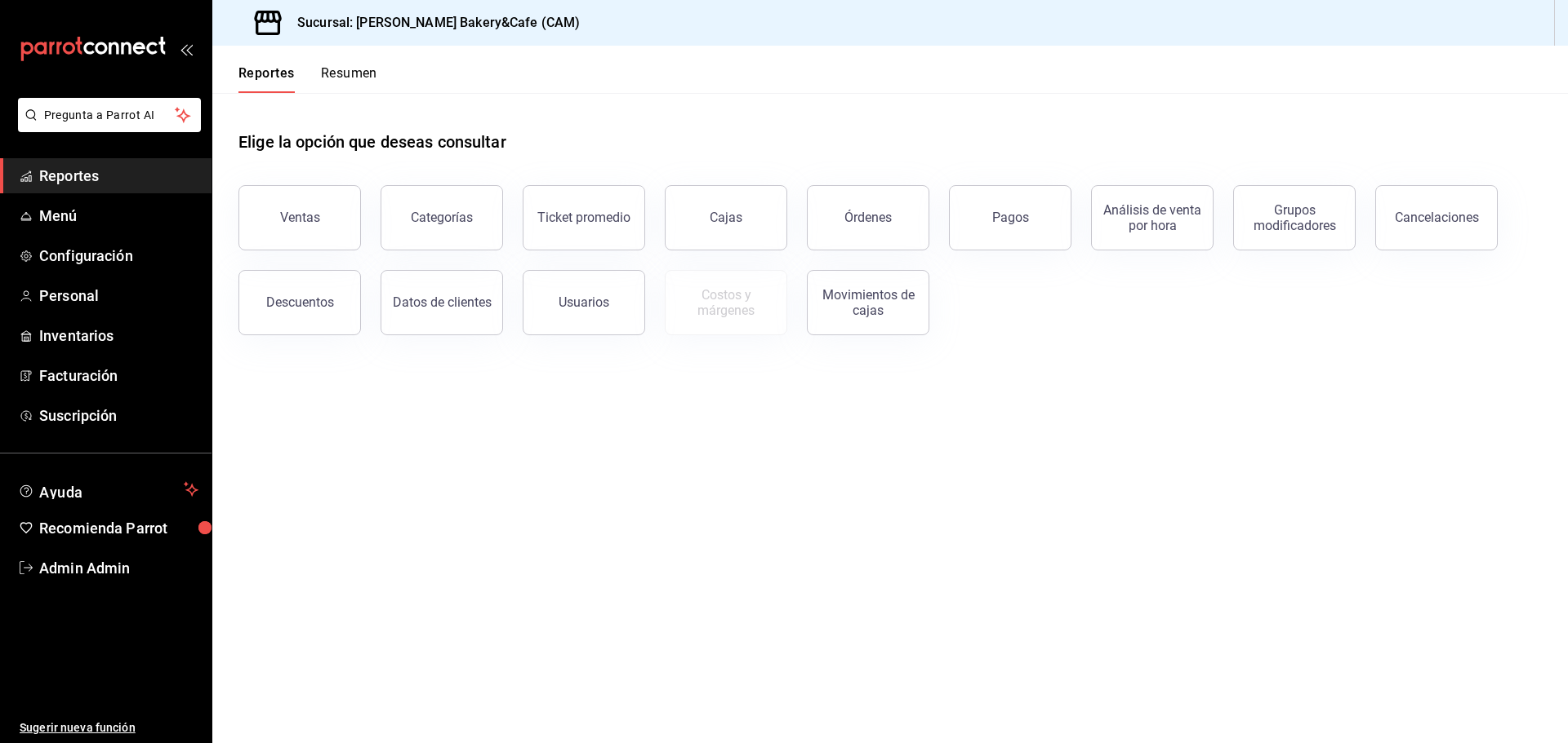
click at [0, 159] on link "Reportes" at bounding box center [105, 176] width 211 height 35
click at [1005, 235] on button "Pagos" at bounding box center [1010, 218] width 122 height 65
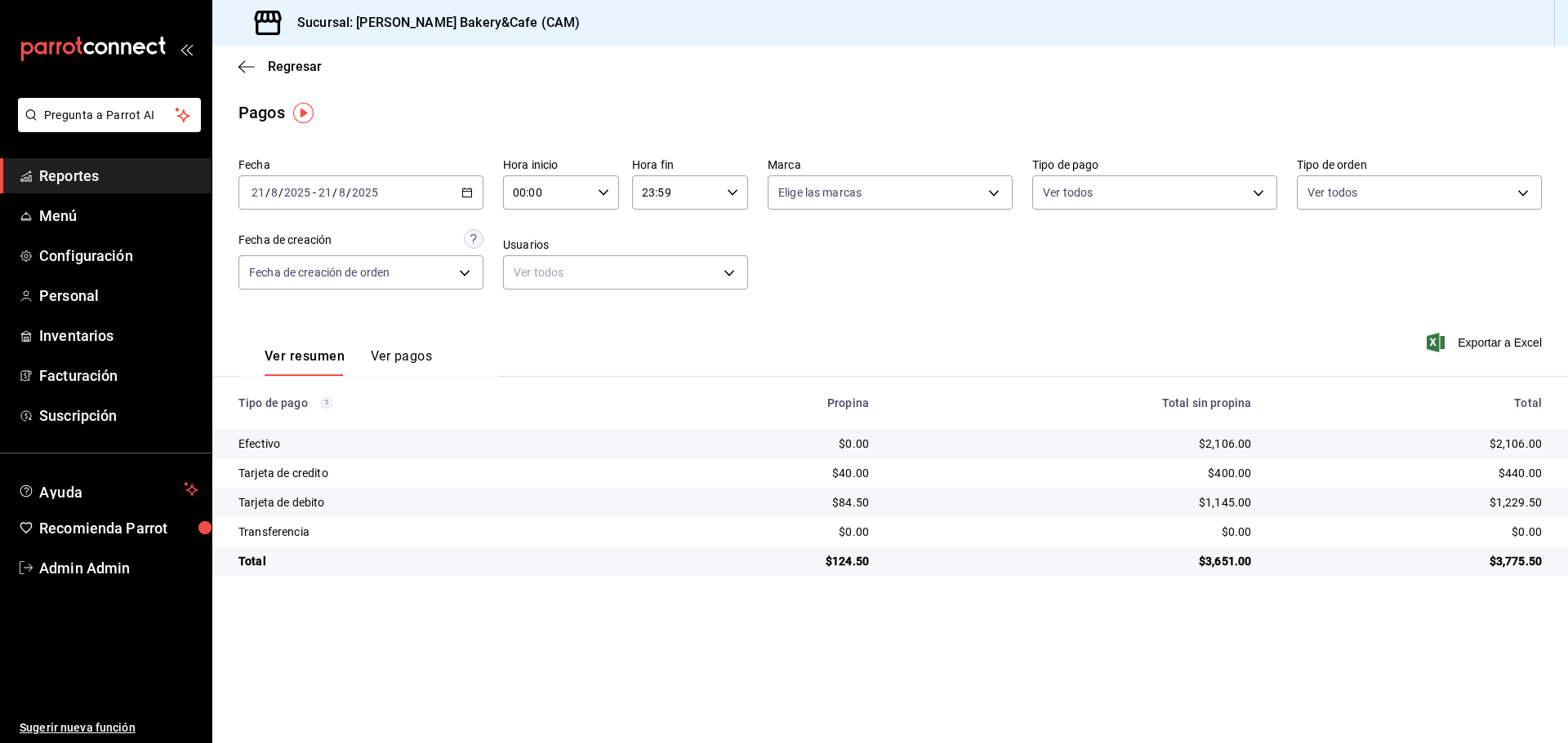
click at [126, 179] on span "Reportes" at bounding box center [119, 175] width 159 height 22
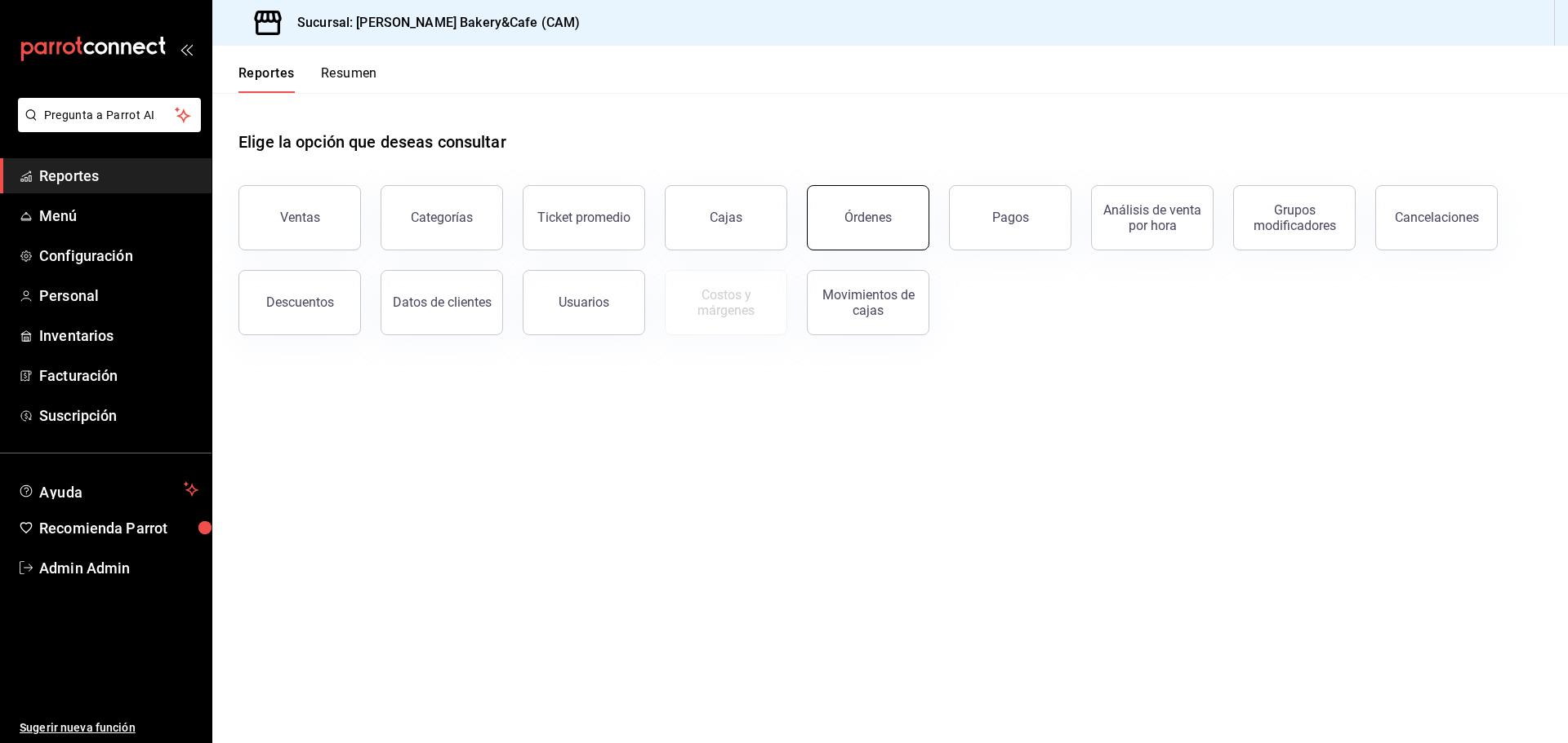
click at [883, 209] on button "Órdenes" at bounding box center [868, 218] width 122 height 65
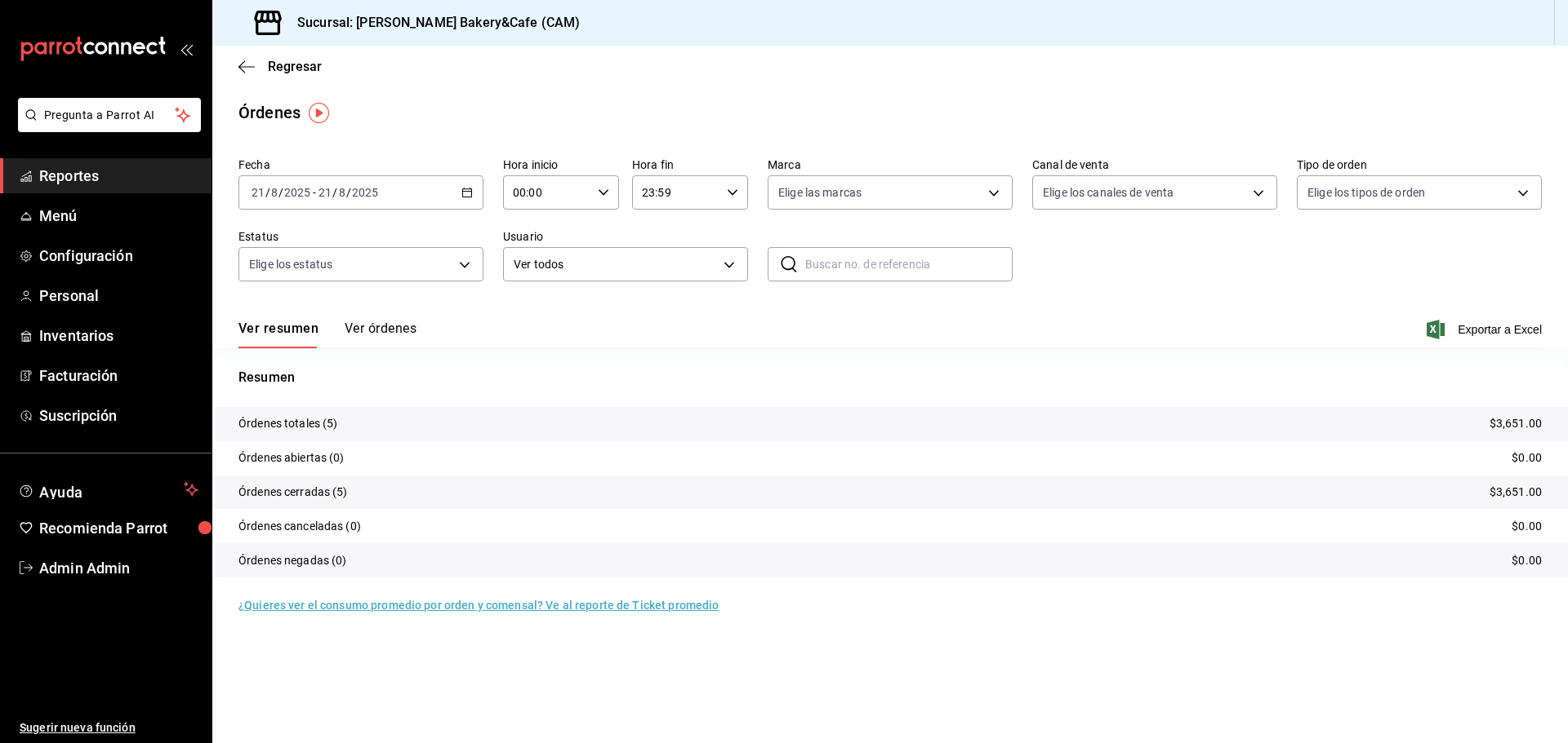
click at [371, 330] on button "Ver órdenes" at bounding box center [380, 334] width 72 height 28
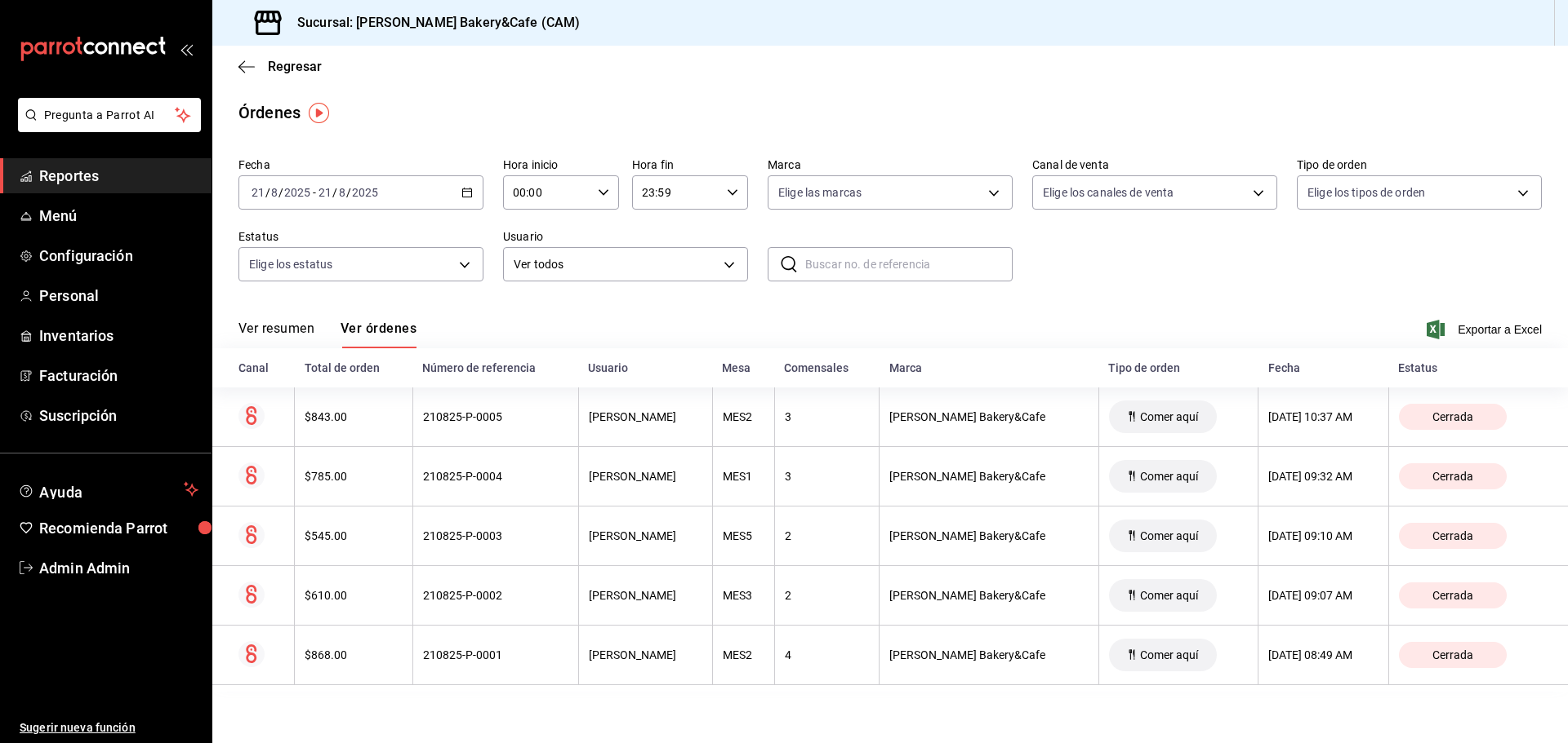
click at [121, 174] on span "Reportes" at bounding box center [119, 175] width 159 height 22
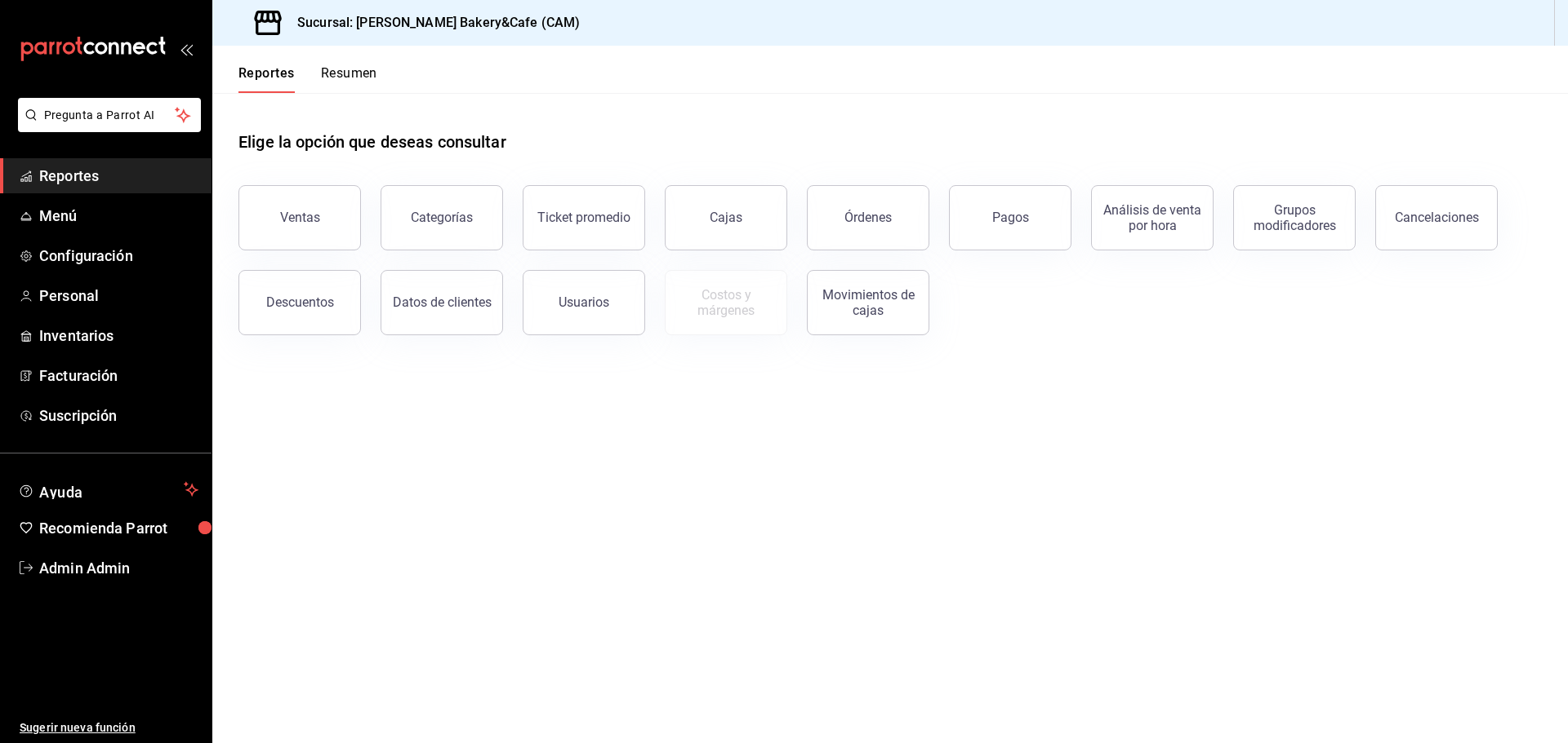
click at [518, 456] on main "Elige la opción que deseas consultar Ventas Categorías Ticket promedio Cajas Ór…" at bounding box center [890, 418] width 1356 height 650
click at [1000, 212] on div "Pagos" at bounding box center [1010, 217] width 36 height 15
